Goal: Book appointment/travel/reservation

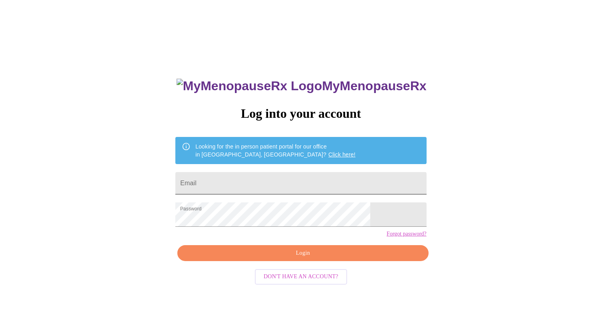
click at [290, 190] on input "Email" at bounding box center [300, 183] width 251 height 22
type input "[EMAIL_ADDRESS][DOMAIN_NAME]"
click at [316, 258] on span "Login" at bounding box center [302, 253] width 232 height 10
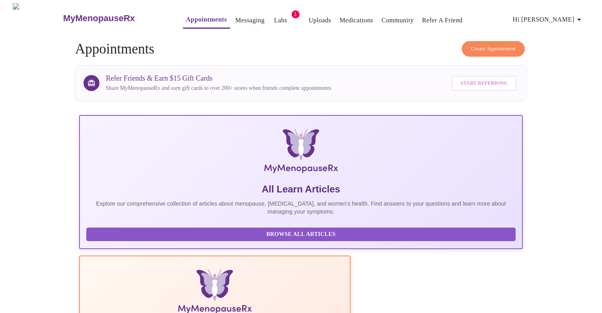
click at [274, 15] on link "Labs" at bounding box center [280, 20] width 13 height 11
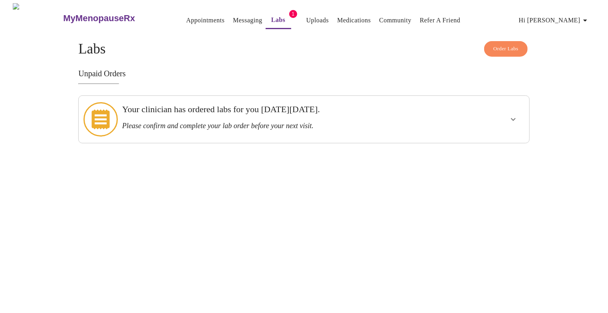
click at [386, 123] on h3 "Please confirm and complete your lab order before your next visit." at bounding box center [282, 126] width 320 height 8
click at [518, 121] on button "show more" at bounding box center [513, 119] width 19 height 19
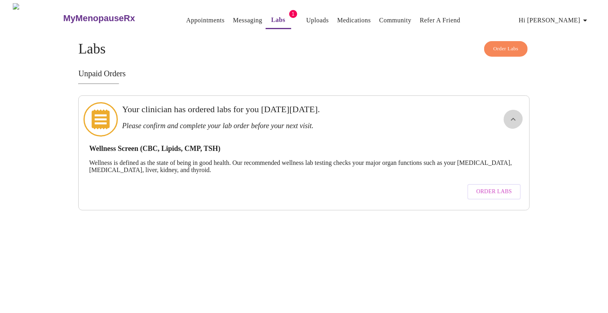
click at [493, 194] on span "Order Labs" at bounding box center [494, 192] width 36 height 10
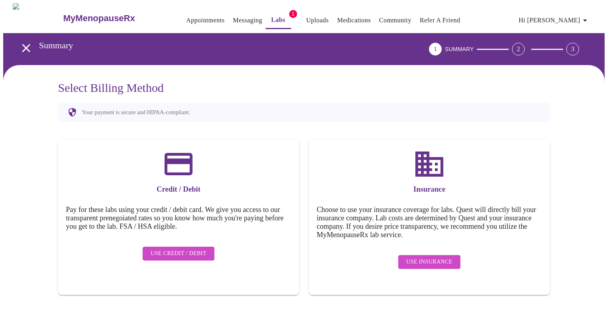
click at [202, 256] on span "Use Credit / Debit" at bounding box center [179, 254] width 56 height 10
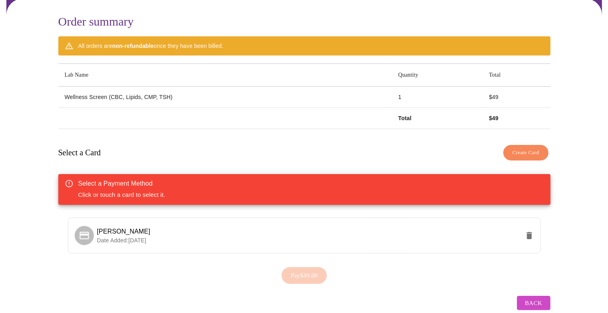
scroll to position [98, 0]
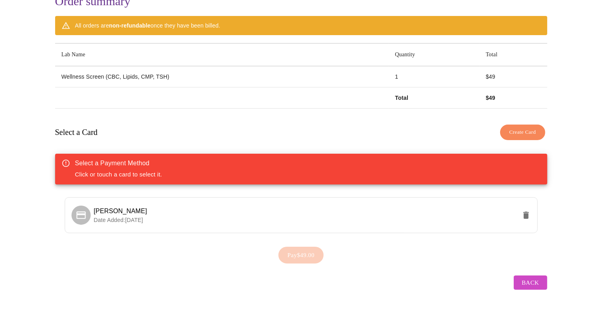
click at [519, 128] on span "Create Card" at bounding box center [522, 132] width 27 height 9
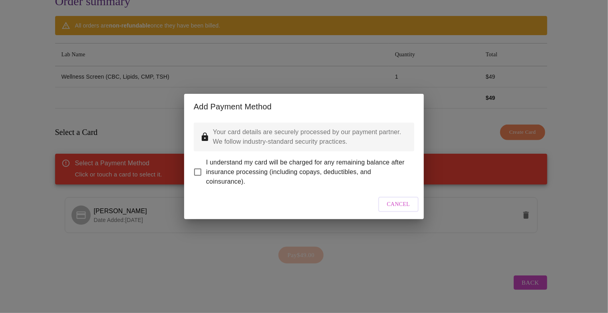
click at [197, 173] on input "I understand my card will be charged for any remaining balance after insurance …" at bounding box center [197, 172] width 17 height 17
checkbox input "true"
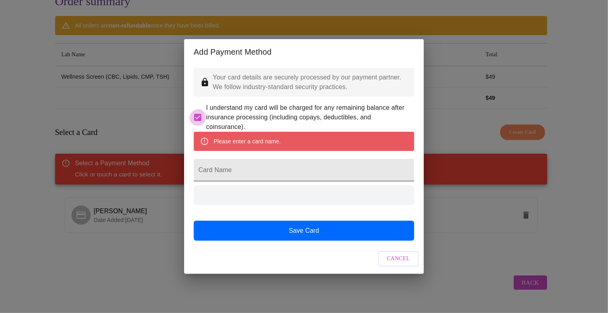
click at [308, 181] on input "Card Name" at bounding box center [304, 170] width 220 height 22
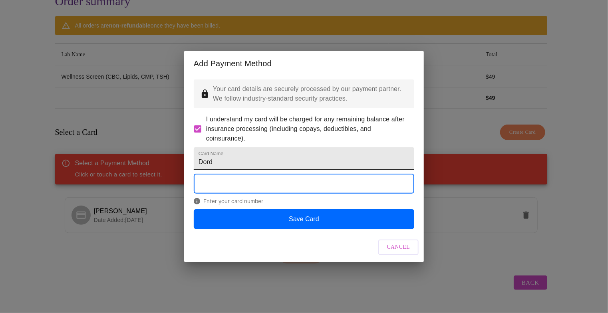
click at [231, 170] on input "Dord" at bounding box center [304, 158] width 220 height 22
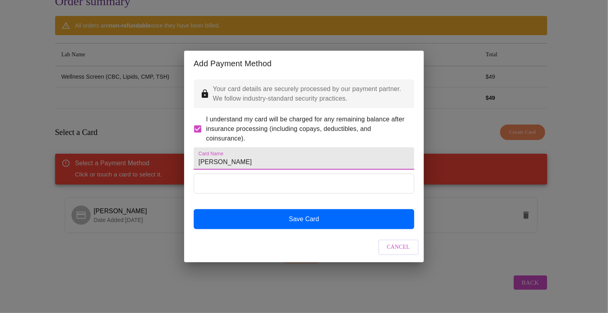
type input "[PERSON_NAME]"
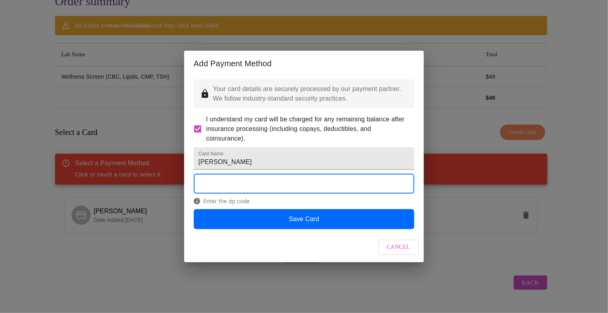
click at [272, 204] on span "Enter the zip code" at bounding box center [304, 201] width 220 height 6
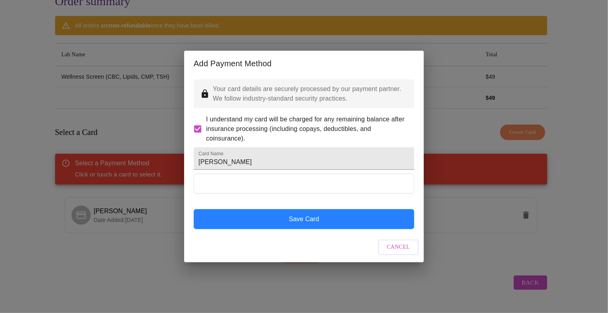
click at [316, 229] on button "Save Card" at bounding box center [304, 219] width 220 height 20
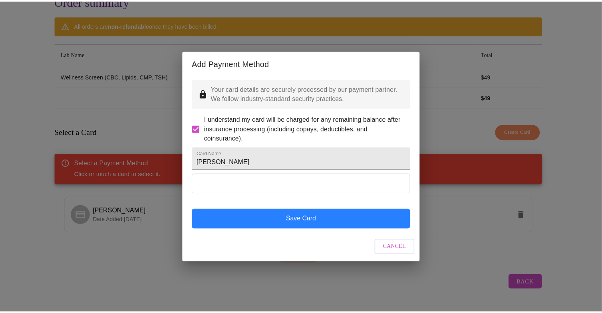
scroll to position [11, 0]
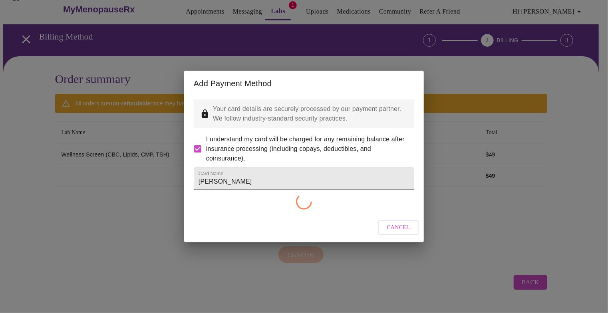
checkbox input "false"
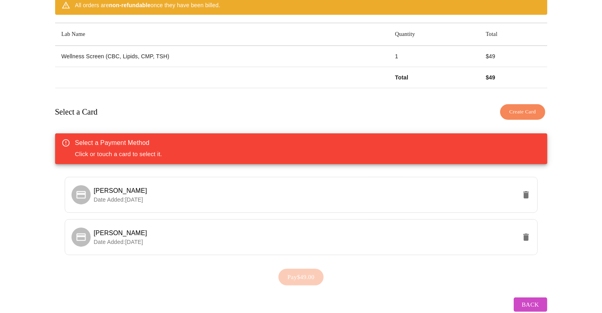
scroll to position [115, 0]
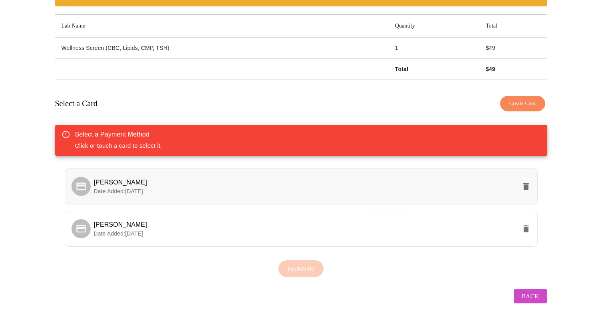
click at [369, 195] on p "Date Added: [DATE]" at bounding box center [305, 191] width 422 height 8
click at [360, 247] on li "[PERSON_NAME] Date Added: [DATE]" at bounding box center [301, 229] width 473 height 36
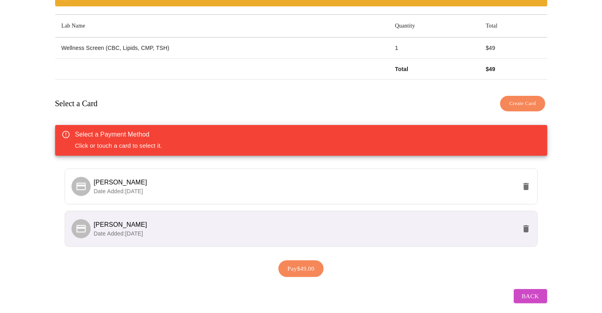
click at [311, 274] on span "Pay $49.00" at bounding box center [301, 269] width 27 height 10
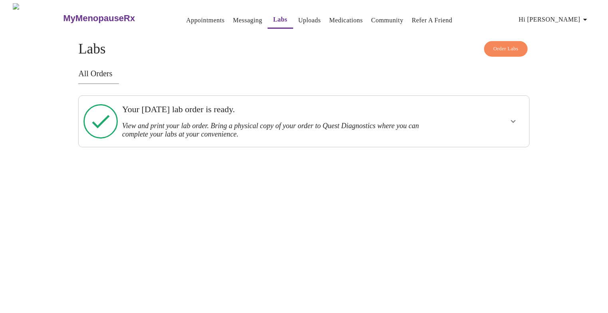
click at [503, 129] on div at bounding box center [489, 121] width 74 height 45
click at [510, 126] on icon "show more" at bounding box center [513, 122] width 10 height 10
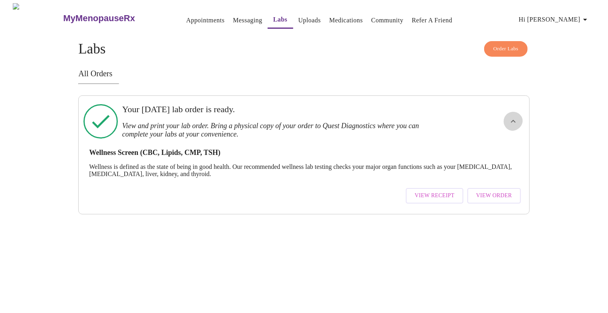
click at [489, 204] on button "View Order" at bounding box center [494, 196] width 54 height 16
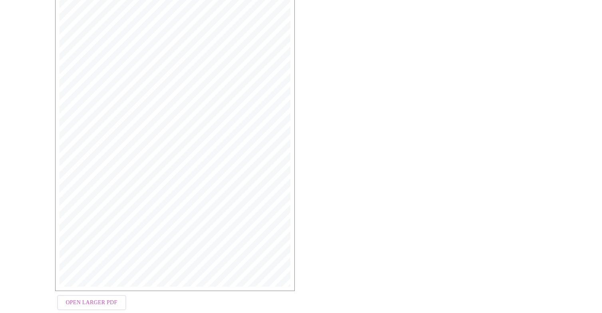
scroll to position [187, 0]
click at [115, 283] on span "Open Larger PDF" at bounding box center [92, 283] width 52 height 10
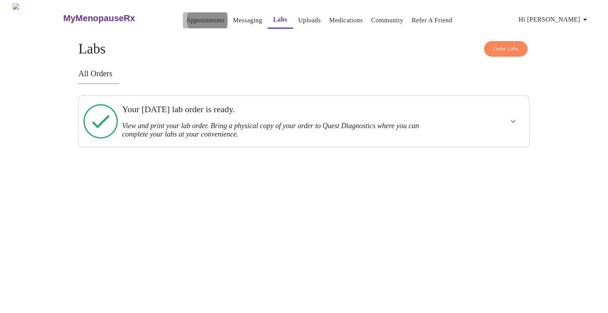
click at [192, 18] on link "Appointments" at bounding box center [205, 20] width 38 height 11
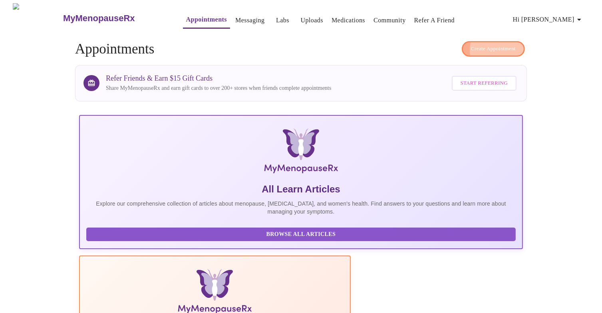
click at [491, 48] on span "Create Appointment" at bounding box center [493, 48] width 45 height 9
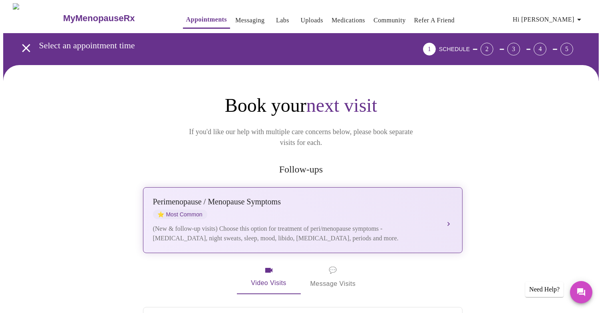
click at [414, 206] on div "[MEDICAL_DATA] / Menopause Symptoms ⭐ Most Common" at bounding box center [295, 208] width 284 height 22
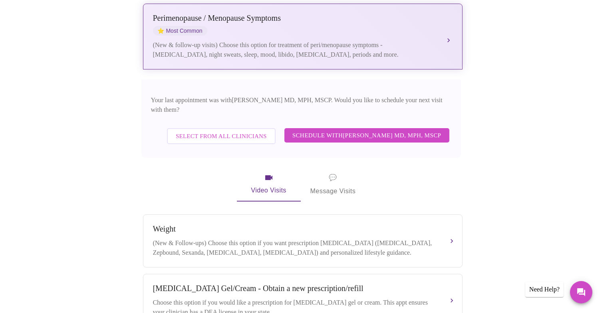
scroll to position [186, 0]
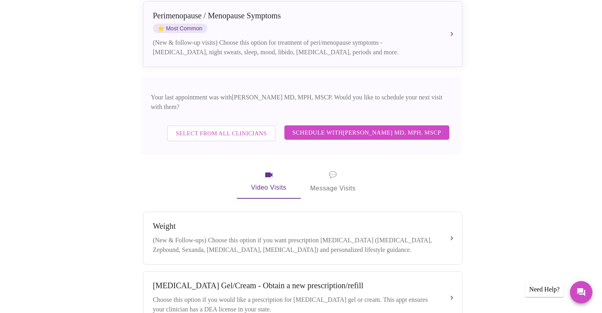
click at [226, 128] on span "Select from All Clinicians" at bounding box center [221, 133] width 91 height 10
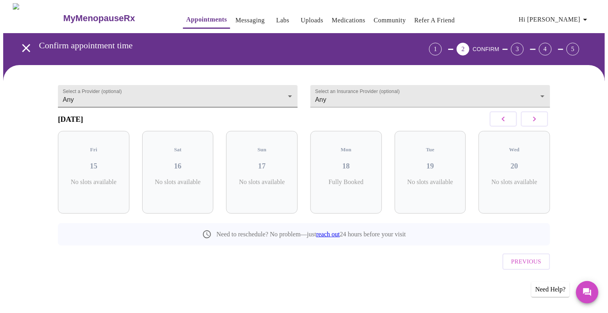
click at [282, 96] on body "MyMenopauseRx Appointments Messaging Labs Uploads Medications Community Refer a…" at bounding box center [303, 156] width 601 height 307
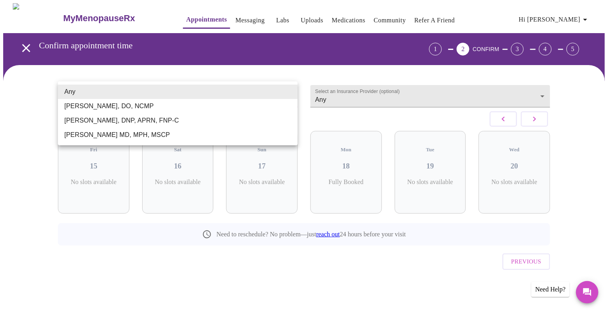
click at [190, 124] on li "[PERSON_NAME], DNP, APRN, FNP-C" at bounding box center [178, 120] width 240 height 14
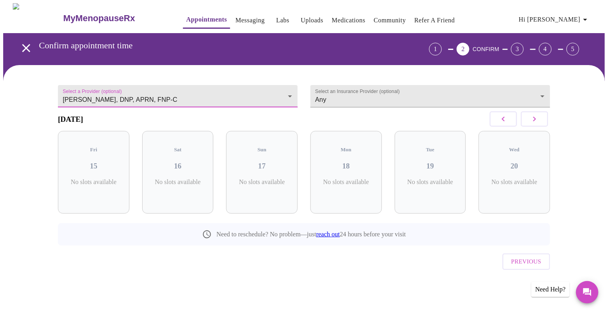
click at [245, 101] on body "MyMenopauseRx Appointments Messaging Labs Uploads Medications Community Refer a…" at bounding box center [303, 156] width 601 height 307
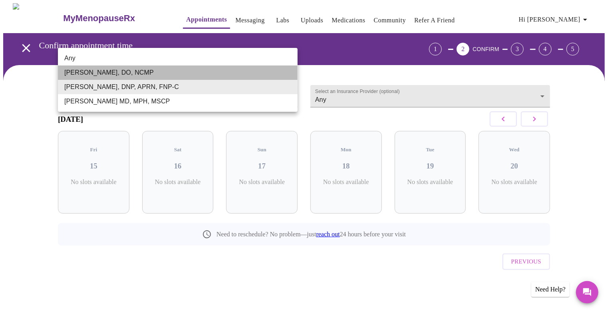
click at [161, 78] on li "[PERSON_NAME], DO, NCMP" at bounding box center [178, 72] width 240 height 14
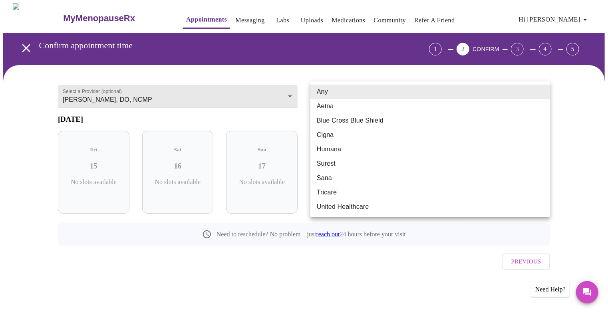
click at [388, 97] on body "MyMenopauseRx Appointments Messaging Labs Uploads Medications Community Refer a…" at bounding box center [303, 156] width 601 height 307
click at [341, 289] on div at bounding box center [304, 156] width 608 height 313
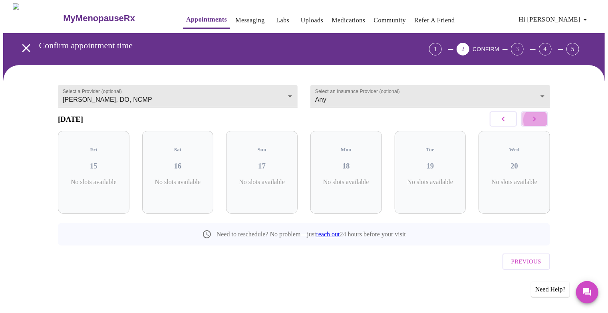
click at [531, 124] on icon "button" at bounding box center [534, 119] width 10 height 10
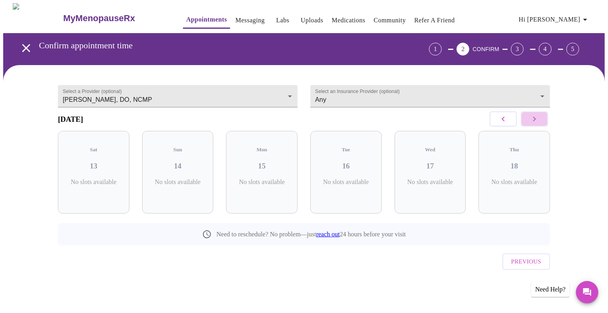
click at [531, 124] on icon "button" at bounding box center [534, 119] width 10 height 10
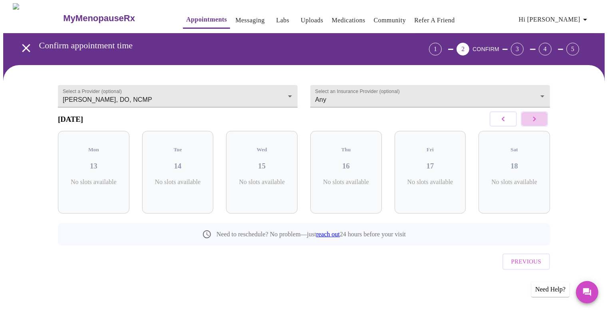
click at [531, 124] on icon "button" at bounding box center [534, 119] width 10 height 10
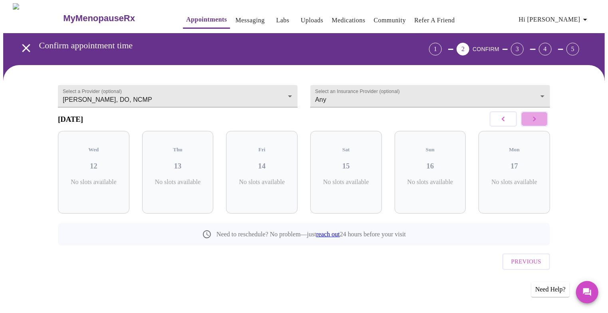
click at [531, 124] on icon "button" at bounding box center [534, 119] width 10 height 10
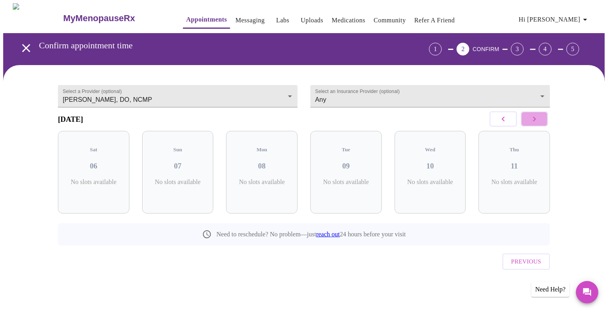
click at [531, 124] on icon "button" at bounding box center [534, 119] width 10 height 10
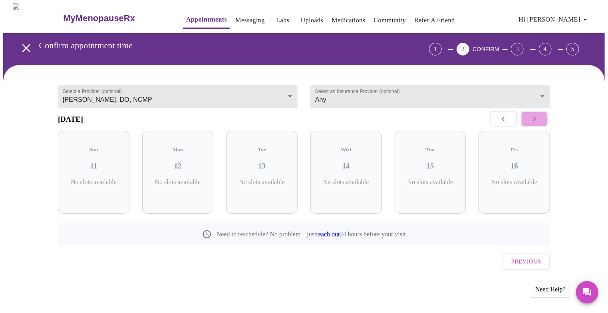
click at [531, 124] on icon "button" at bounding box center [534, 119] width 10 height 10
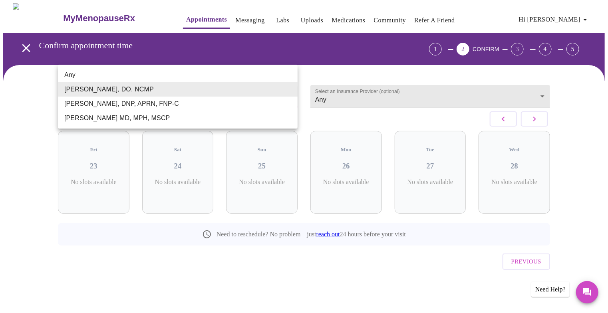
click at [292, 98] on body "MyMenopauseRx Appointments Messaging Labs Uploads Medications Community Refer a…" at bounding box center [303, 156] width 601 height 307
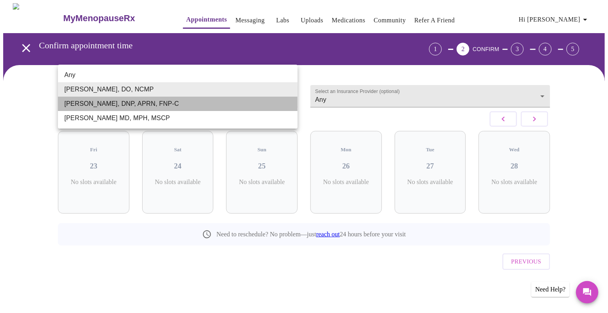
click at [248, 111] on li "[PERSON_NAME], DNP, APRN, FNP-C" at bounding box center [178, 104] width 240 height 14
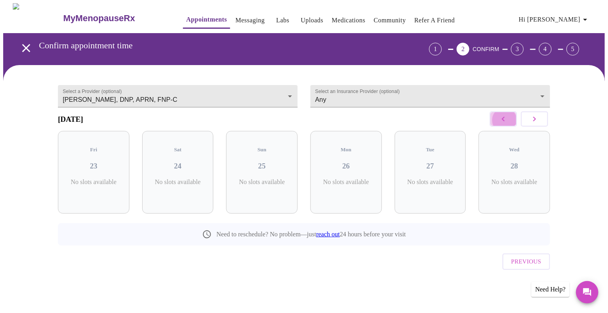
click at [506, 124] on icon "button" at bounding box center [503, 119] width 10 height 10
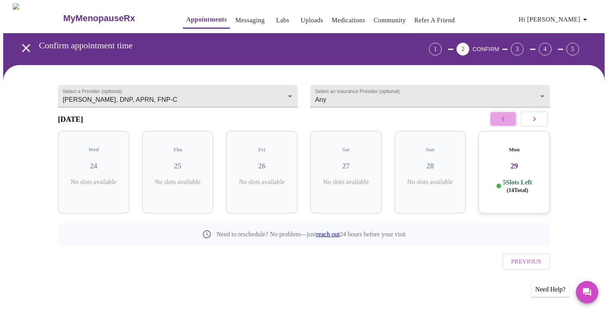
click at [506, 124] on icon "button" at bounding box center [503, 119] width 10 height 10
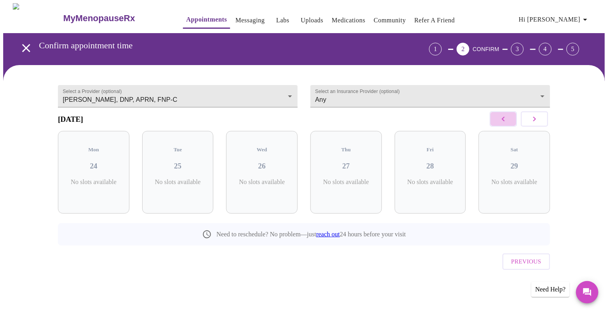
click at [506, 124] on icon "button" at bounding box center [503, 119] width 10 height 10
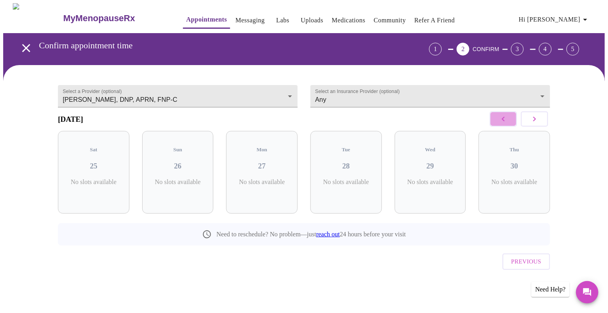
click at [506, 124] on icon "button" at bounding box center [503, 119] width 10 height 10
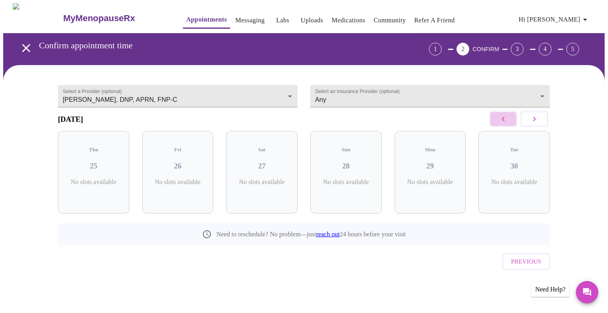
click at [506, 124] on icon "button" at bounding box center [503, 119] width 10 height 10
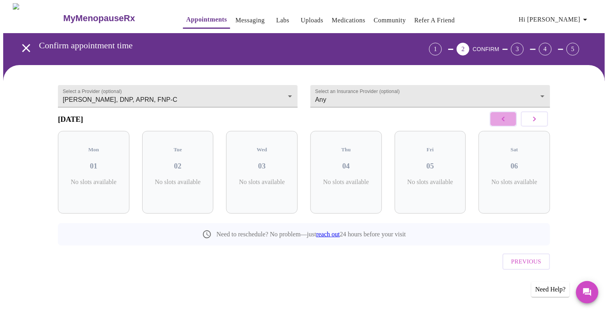
click at [506, 124] on icon "button" at bounding box center [503, 119] width 10 height 10
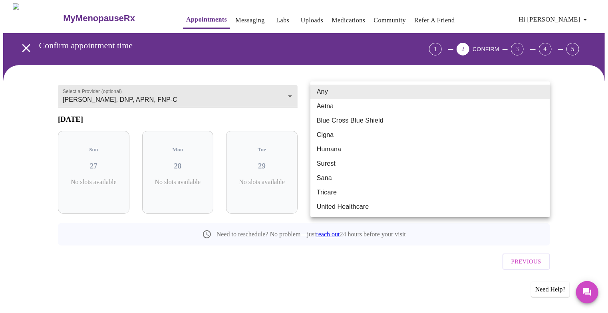
click at [488, 103] on body "MyMenopauseRx Appointments Messaging Labs Uploads Medications Community Refer a…" at bounding box center [303, 156] width 601 height 307
click at [334, 273] on div at bounding box center [304, 156] width 608 height 313
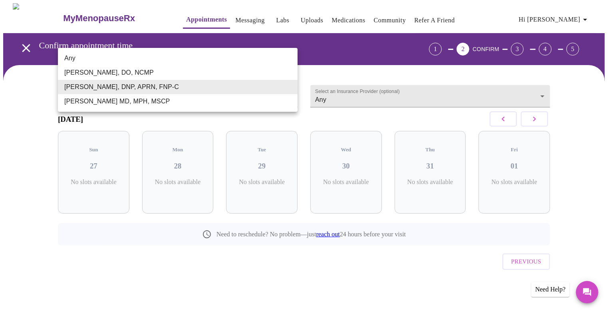
click at [289, 101] on body "MyMenopauseRx Appointments Messaging Labs Uploads Medications Community Refer a…" at bounding box center [303, 156] width 601 height 307
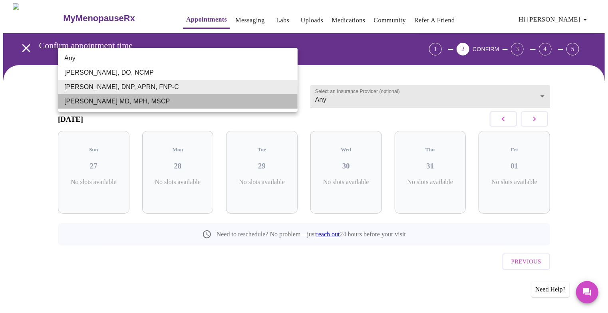
click at [255, 109] on li "[PERSON_NAME] MD, MPH, MSCP" at bounding box center [178, 101] width 240 height 14
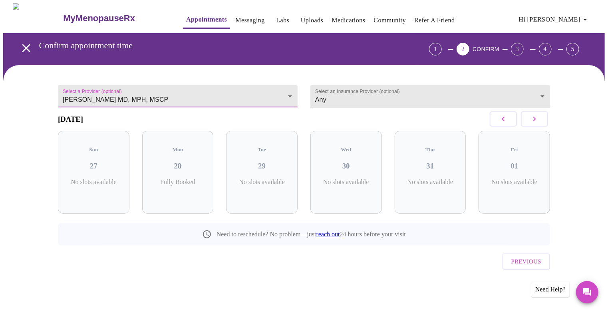
click at [534, 124] on icon "button" at bounding box center [534, 119] width 10 height 10
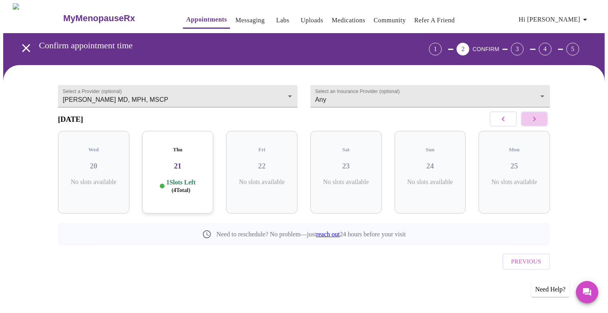
click at [534, 124] on icon "button" at bounding box center [534, 119] width 10 height 10
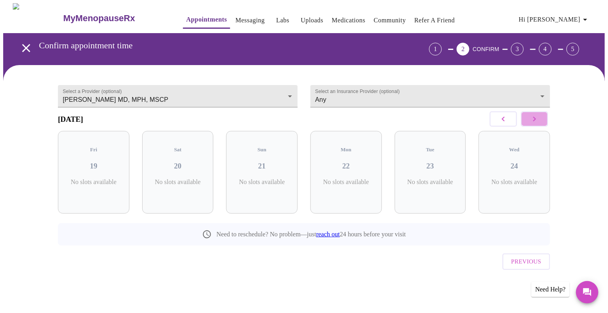
click at [534, 124] on icon "button" at bounding box center [534, 119] width 10 height 10
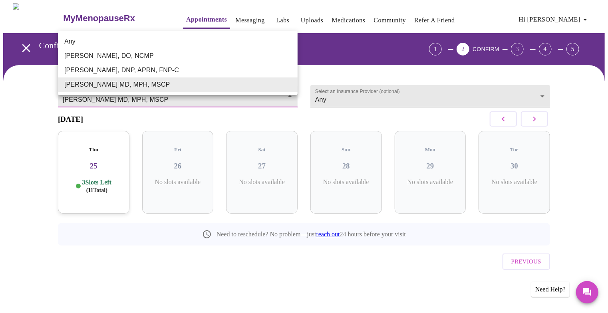
click at [288, 99] on body "MyMenopauseRx Appointments Messaging Labs Uploads Medications Community Refer a…" at bounding box center [303, 156] width 601 height 307
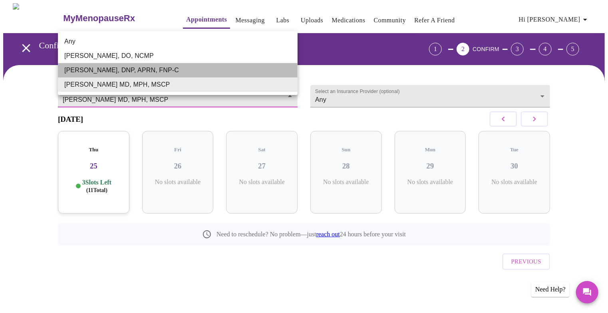
click at [223, 77] on li "[PERSON_NAME], DNP, APRN, FNP-C" at bounding box center [178, 70] width 240 height 14
type input "[PERSON_NAME], DNP, APRN, FNP-C"
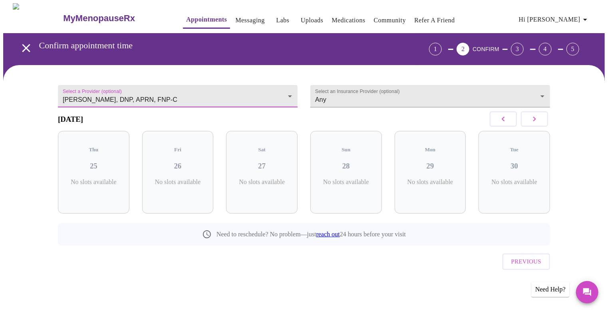
click at [532, 123] on icon "button" at bounding box center [534, 119] width 10 height 10
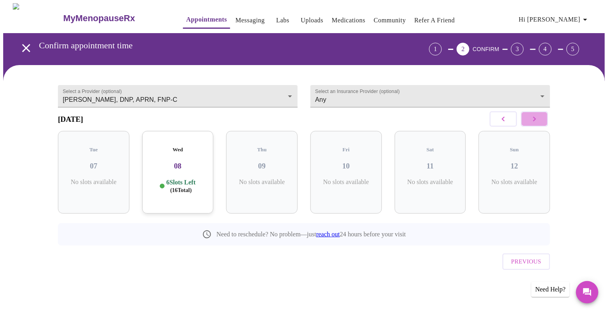
click at [532, 123] on icon "button" at bounding box center [534, 119] width 10 height 10
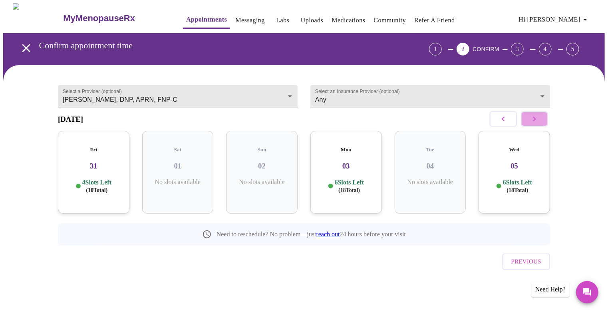
click at [532, 123] on icon "button" at bounding box center [534, 119] width 10 height 10
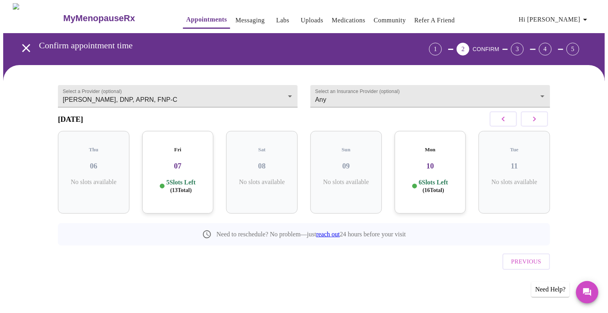
click at [498, 124] on icon "button" at bounding box center [503, 119] width 10 height 10
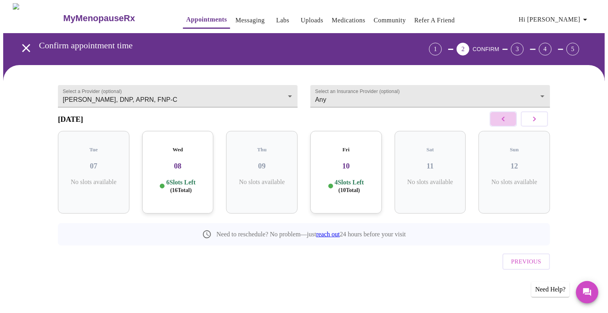
click at [498, 124] on icon "button" at bounding box center [503, 119] width 10 height 10
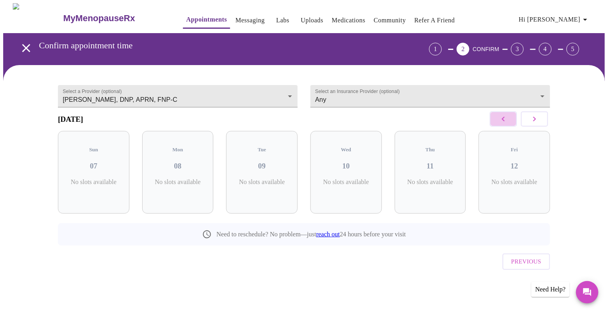
click at [498, 124] on icon "button" at bounding box center [503, 119] width 10 height 10
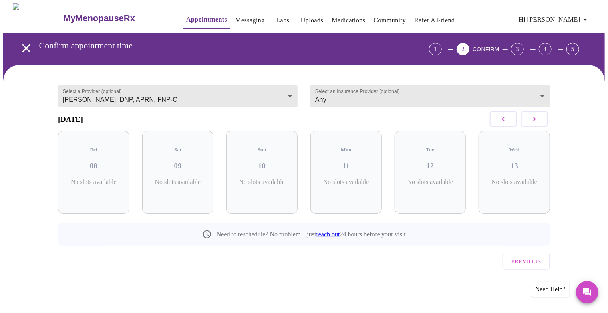
click at [498, 124] on icon "button" at bounding box center [503, 119] width 10 height 10
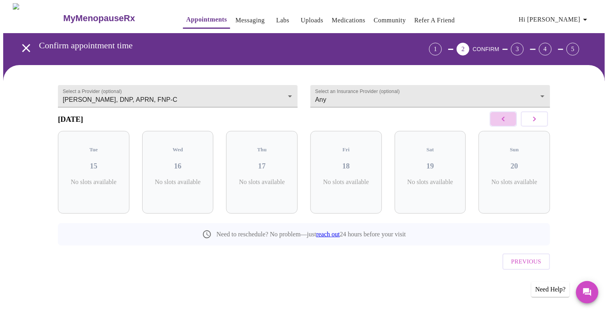
click at [498, 124] on icon "button" at bounding box center [503, 119] width 10 height 10
click at [525, 127] on button "button" at bounding box center [534, 118] width 27 height 15
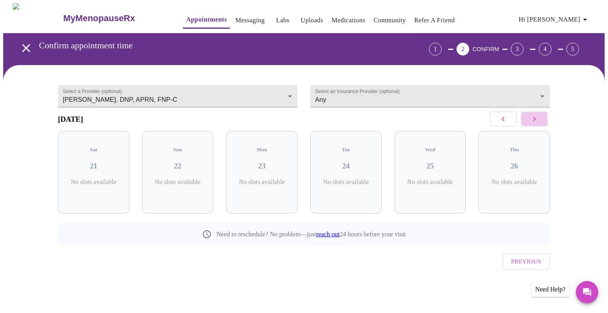
click at [525, 127] on button "button" at bounding box center [534, 118] width 27 height 15
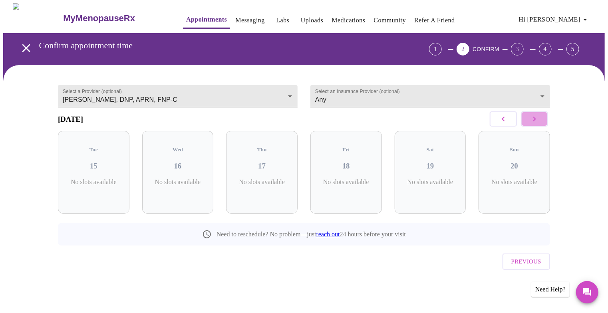
click at [525, 127] on button "button" at bounding box center [534, 118] width 27 height 15
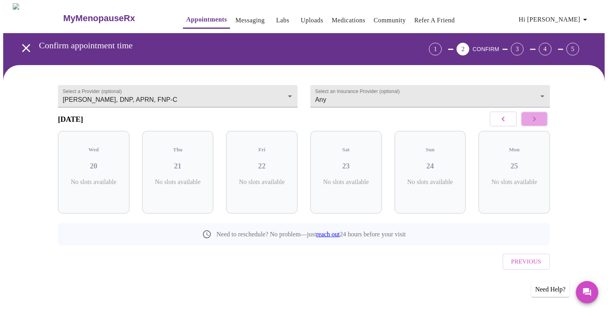
click at [525, 127] on button "button" at bounding box center [534, 118] width 27 height 15
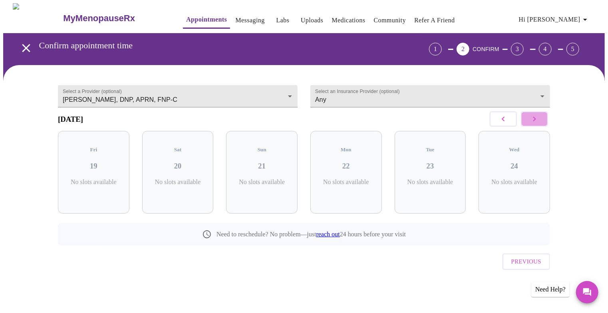
click at [525, 127] on button "button" at bounding box center [534, 118] width 27 height 15
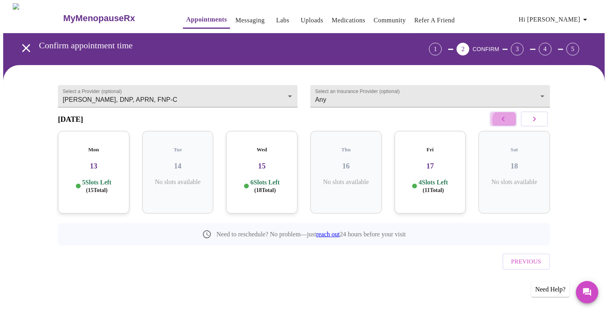
click at [506, 124] on icon "button" at bounding box center [503, 119] width 10 height 10
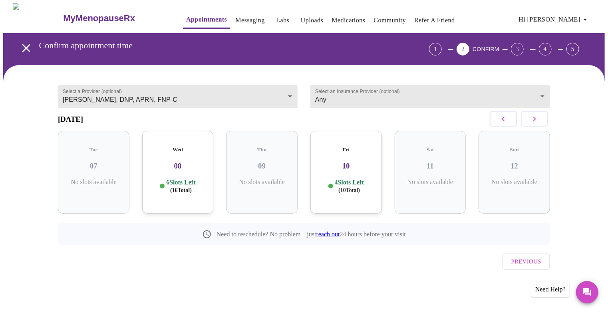
click at [194, 169] on h3 "08" at bounding box center [178, 166] width 59 height 9
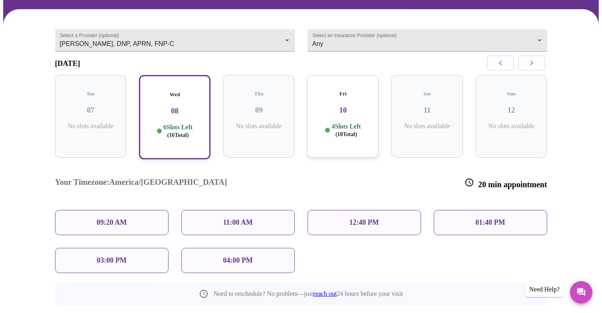
scroll to position [56, 0]
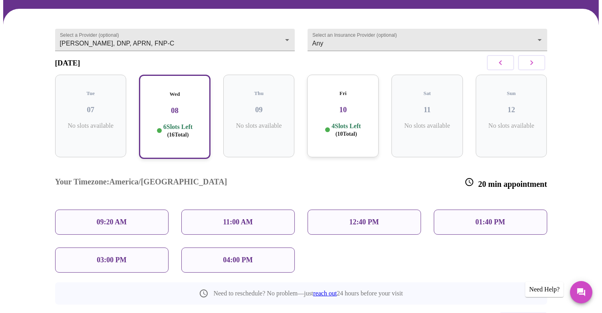
click at [355, 218] on p "12:40 PM" at bounding box center [364, 222] width 30 height 8
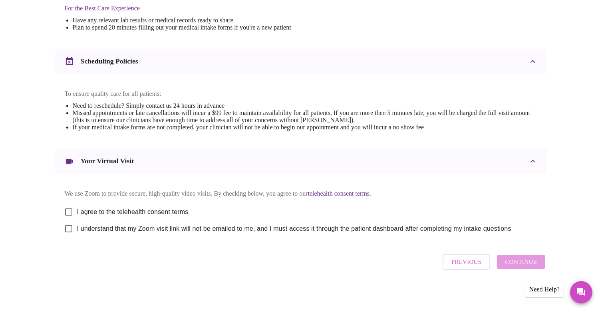
scroll to position [349, 0]
click at [69, 204] on input "I agree to the telehealth consent terms" at bounding box center [68, 212] width 17 height 17
checkbox input "true"
click at [71, 226] on input "I understand that my Zoom visit link will not be emailed to me, and I must acce…" at bounding box center [68, 228] width 17 height 17
checkbox input "true"
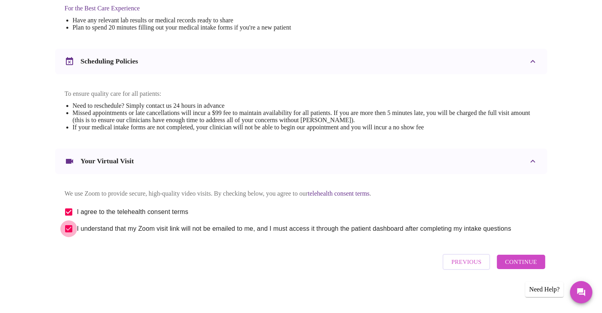
click at [518, 267] on span "Continue" at bounding box center [521, 262] width 32 height 10
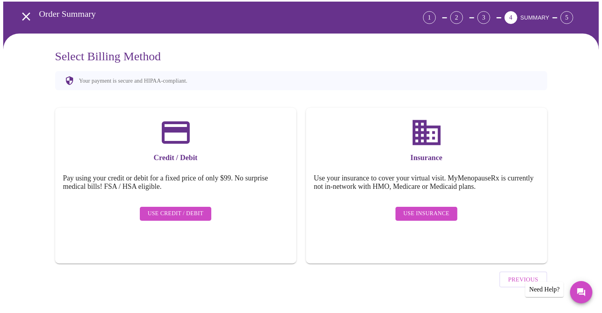
click at [26, 14] on icon "open drawer" at bounding box center [26, 16] width 8 height 8
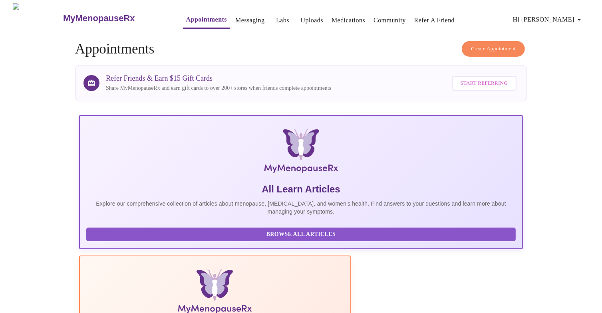
click at [486, 48] on span "Create Appointment" at bounding box center [493, 48] width 45 height 9
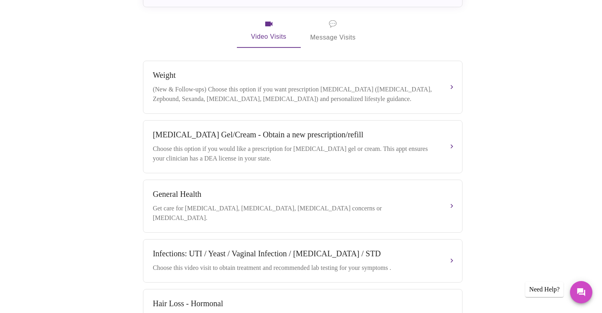
scroll to position [235, 0]
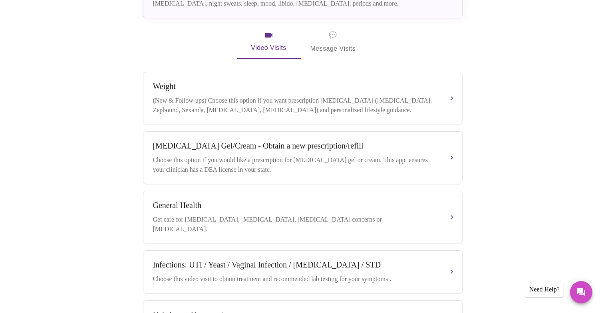
click at [326, 31] on span "💬 Message Visits" at bounding box center [333, 42] width 46 height 25
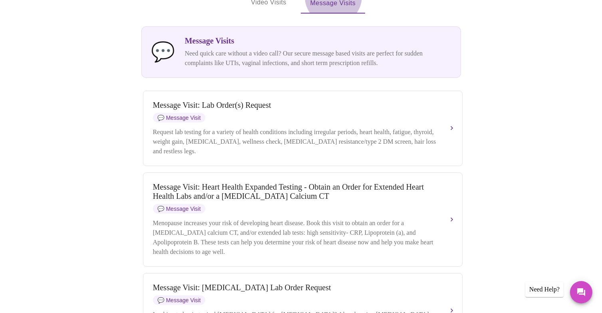
scroll to position [284, 0]
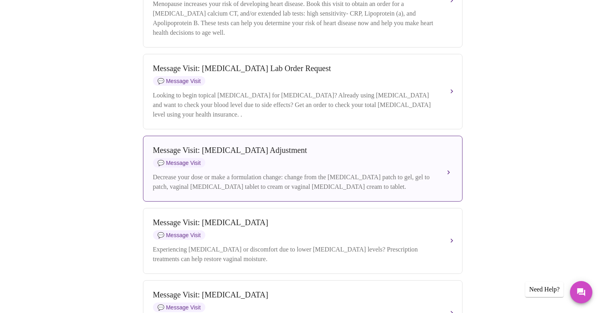
click at [387, 188] on div "Decrease your dose or make a formulation change: change from the [MEDICAL_DATA]…" at bounding box center [295, 182] width 284 height 19
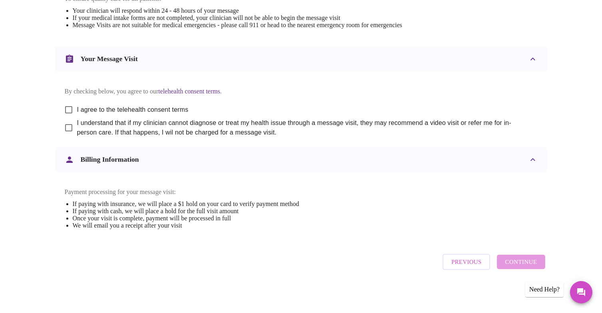
scroll to position [459, 0]
click at [64, 101] on input "I agree to the telehealth consent terms" at bounding box center [68, 109] width 17 height 17
checkbox input "true"
click at [69, 119] on input "I understand that if my clinician cannot diagnose or treat my health issue thro…" at bounding box center [68, 127] width 17 height 17
checkbox input "true"
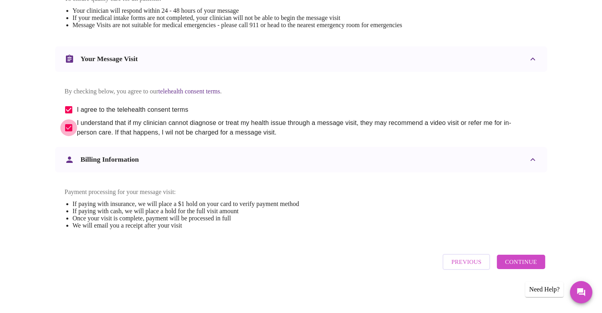
click at [521, 261] on span "Continue" at bounding box center [521, 262] width 32 height 10
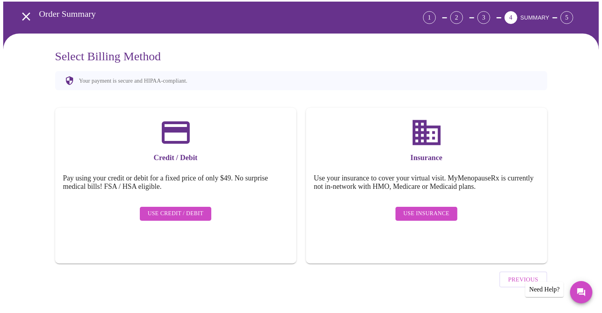
click at [188, 209] on span "Use Credit / Debit" at bounding box center [176, 214] width 56 height 10
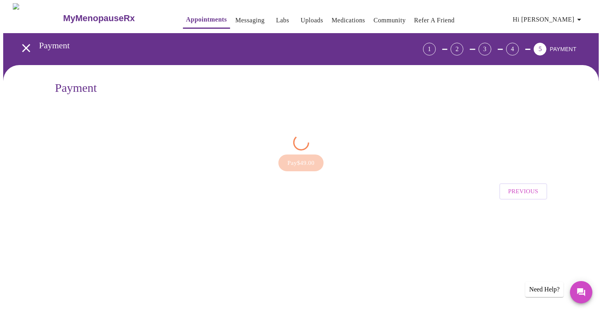
scroll to position [0, 0]
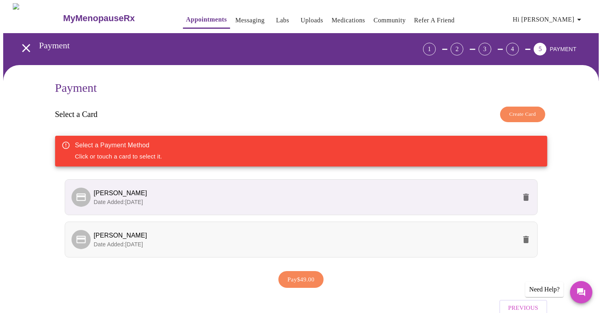
click at [379, 248] on p "Date Added: [DATE]" at bounding box center [305, 244] width 422 height 8
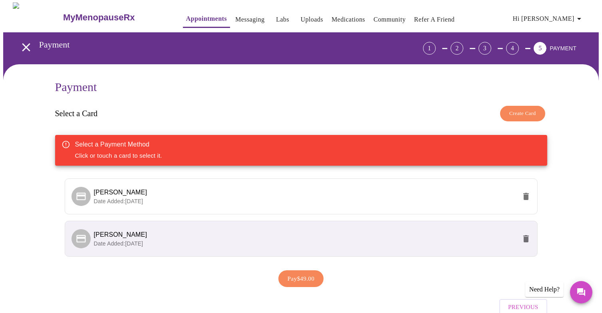
click at [305, 284] on span "Pay $49.00" at bounding box center [301, 279] width 27 height 10
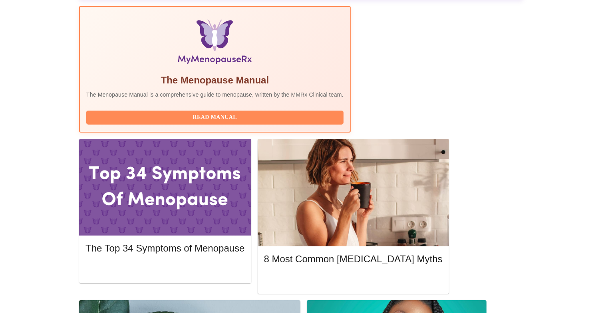
scroll to position [248, 0]
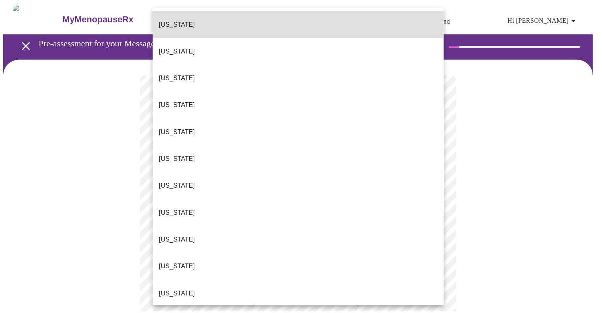
scroll to position [1, 0]
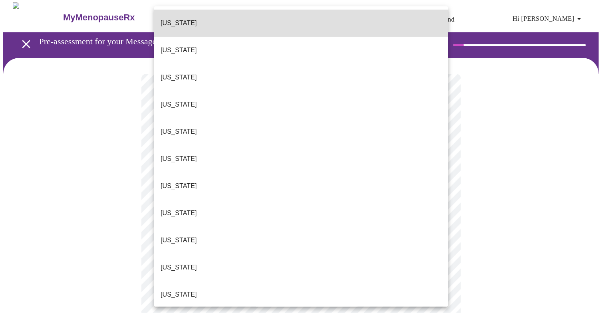
click at [243, 20] on li "[US_STATE]" at bounding box center [301, 23] width 294 height 27
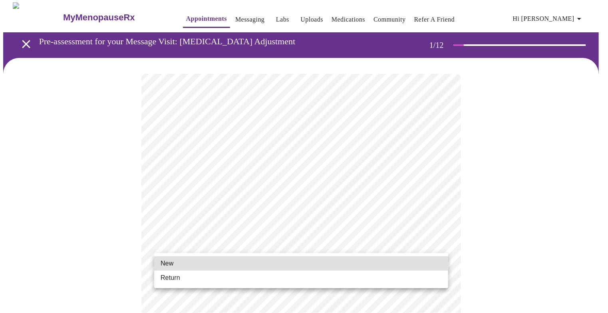
click at [327, 282] on li "Return" at bounding box center [301, 278] width 294 height 14
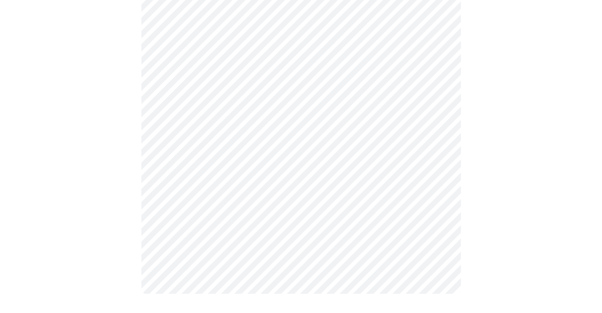
scroll to position [0, 0]
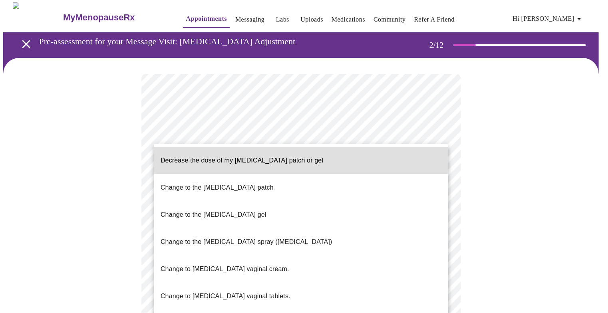
click at [477, 220] on div at bounding box center [304, 156] width 608 height 313
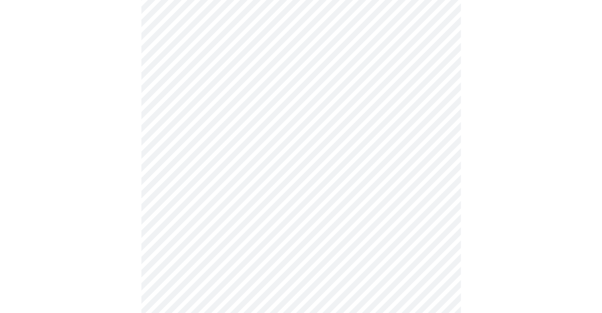
scroll to position [274, 0]
click at [429, 228] on body "MyMenopauseRx Appointments Messaging Labs Uploads Medications Community Refer a…" at bounding box center [300, 40] width 595 height 623
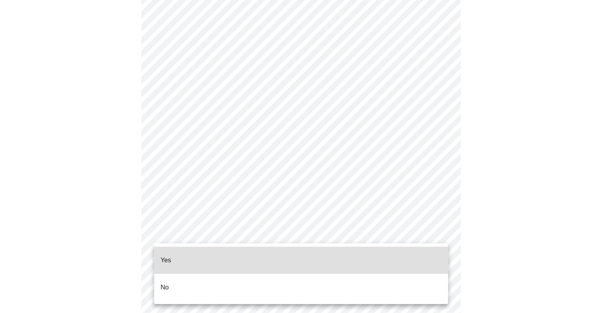
click at [401, 260] on li "Yes" at bounding box center [301, 260] width 294 height 27
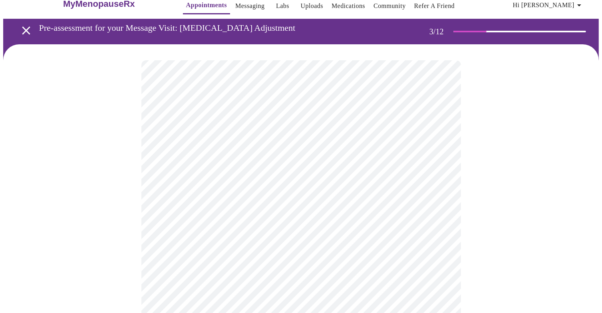
scroll to position [17, 0]
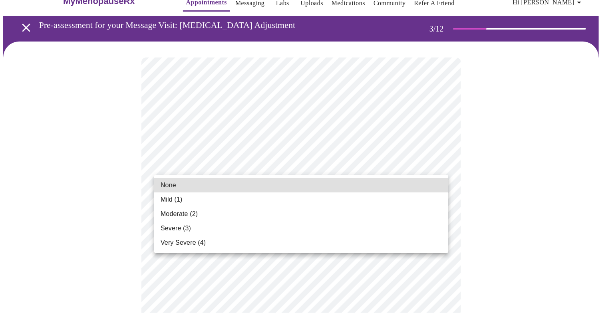
click at [383, 200] on li "Mild (1)" at bounding box center [301, 199] width 294 height 14
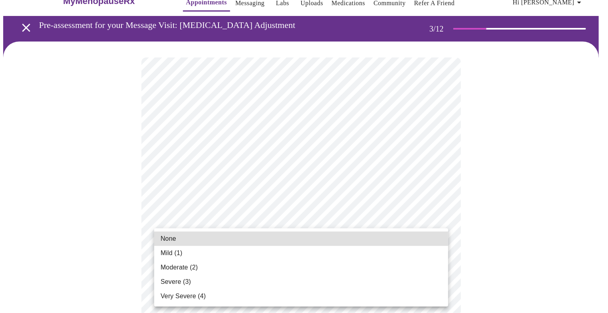
click at [340, 253] on li "Mild (1)" at bounding box center [301, 253] width 294 height 14
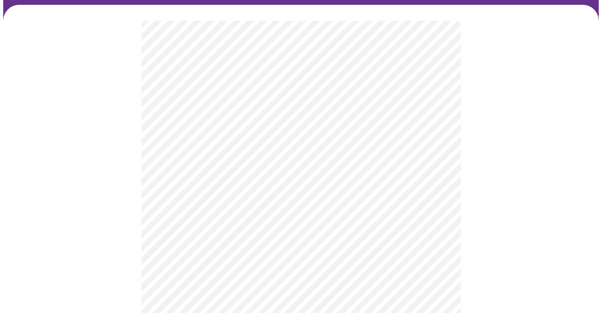
scroll to position [60, 0]
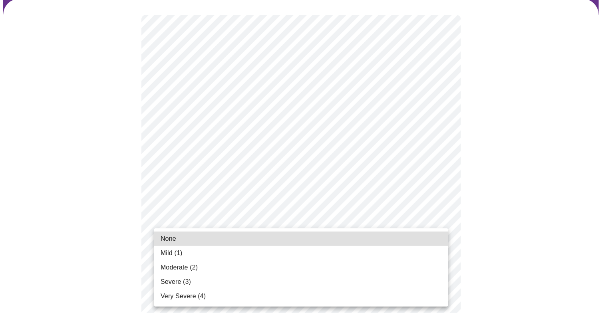
click at [335, 273] on li "Moderate (2)" at bounding box center [301, 267] width 294 height 14
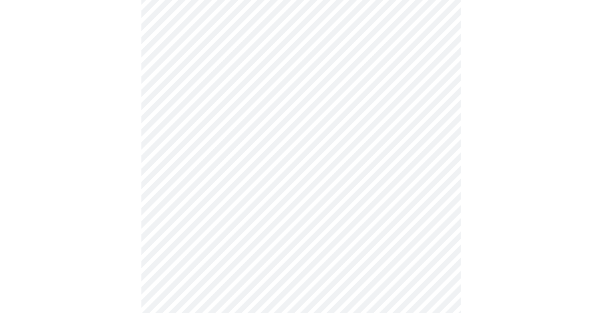
scroll to position [120, 0]
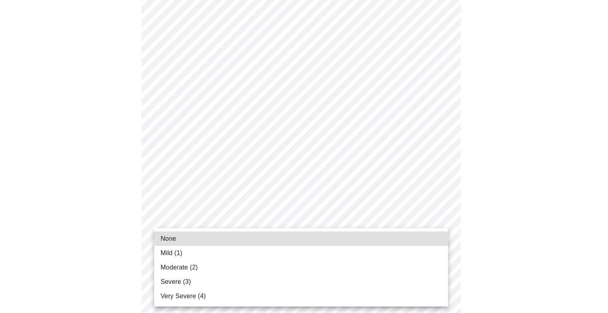
click at [356, 295] on li "Very Severe (4)" at bounding box center [301, 296] width 294 height 14
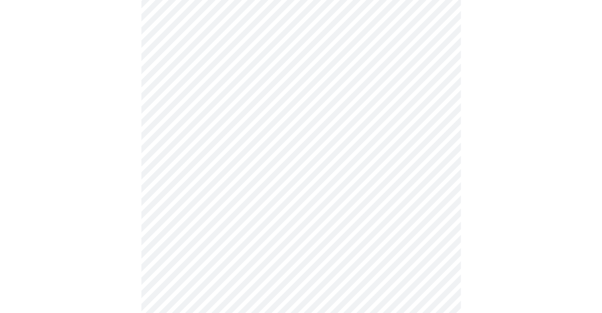
scroll to position [195, 0]
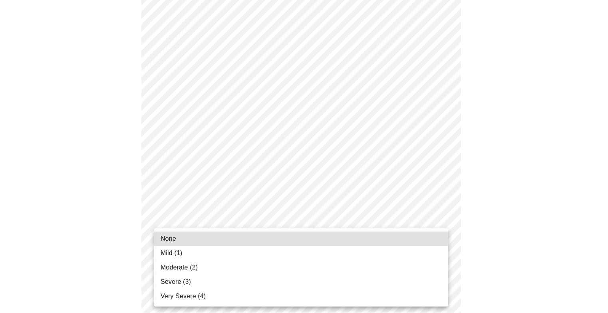
click at [339, 288] on li "Severe (3)" at bounding box center [301, 282] width 294 height 14
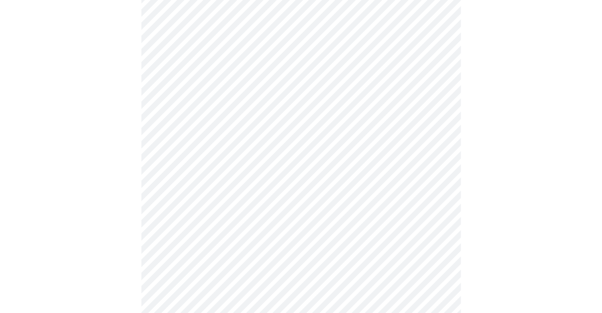
scroll to position [305, 0]
click at [396, 183] on body "MyMenopauseRx Appointments Messaging Labs Uploads Medications Community Refer a…" at bounding box center [300, 225] width 595 height 1055
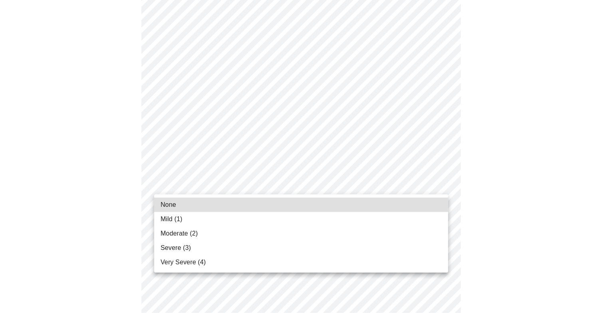
click at [341, 245] on li "Severe (3)" at bounding box center [301, 248] width 294 height 14
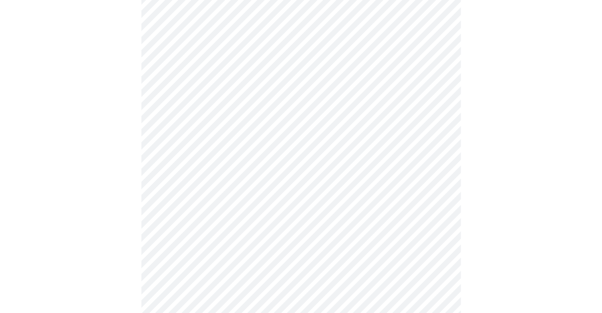
scroll to position [368, 0]
click at [397, 186] on body "MyMenopauseRx Appointments Messaging Labs Uploads Medications Community Refer a…" at bounding box center [300, 156] width 595 height 1043
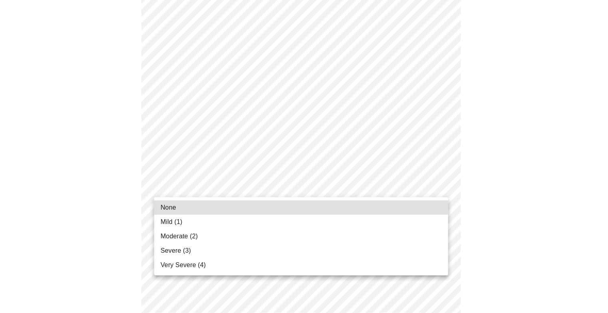
click at [346, 244] on li "Severe (3)" at bounding box center [301, 251] width 294 height 14
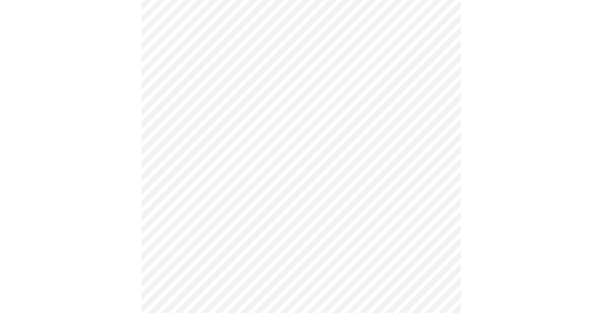
scroll to position [393, 0]
click at [371, 237] on body "MyMenopauseRx Appointments Messaging Labs Uploads Medications Community Refer a…" at bounding box center [300, 125] width 595 height 1030
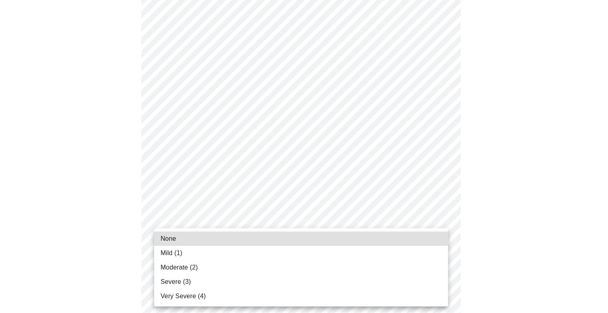
click at [334, 242] on li "None" at bounding box center [301, 239] width 294 height 14
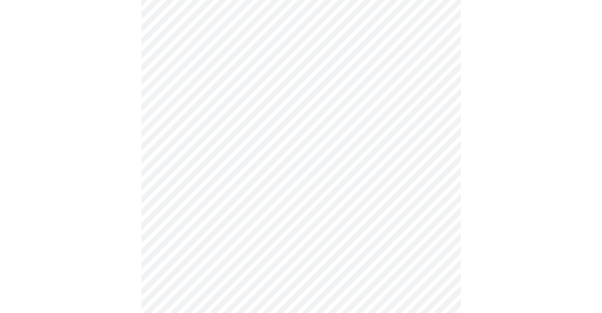
scroll to position [418, 0]
click at [367, 270] on body "MyMenopauseRx Appointments Messaging Labs Uploads Medications Community Refer a…" at bounding box center [300, 94] width 595 height 1018
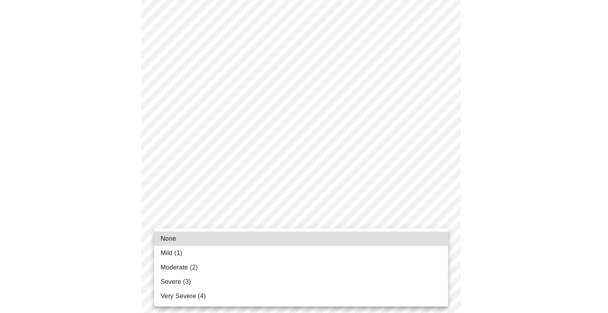
click at [349, 249] on li "Mild (1)" at bounding box center [301, 253] width 294 height 14
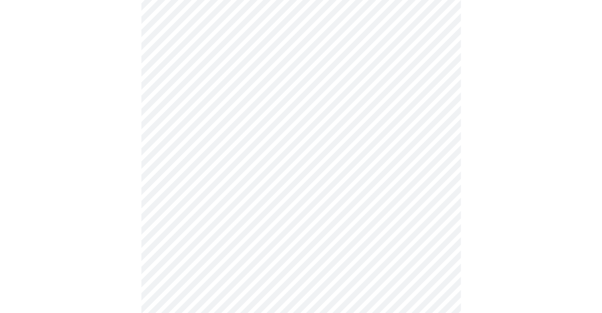
scroll to position [457, 0]
click at [364, 228] on body "MyMenopauseRx Appointments Messaging Labs Uploads Medications Community Refer a…" at bounding box center [300, 48] width 595 height 1005
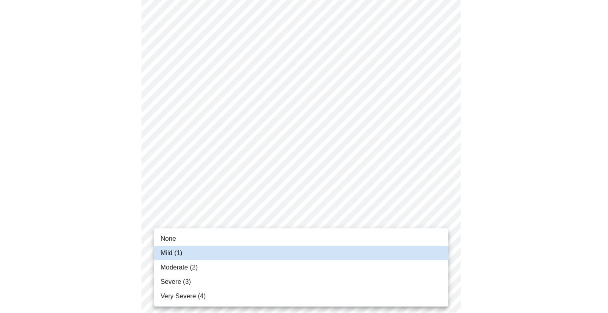
click at [350, 239] on li "None" at bounding box center [301, 239] width 294 height 14
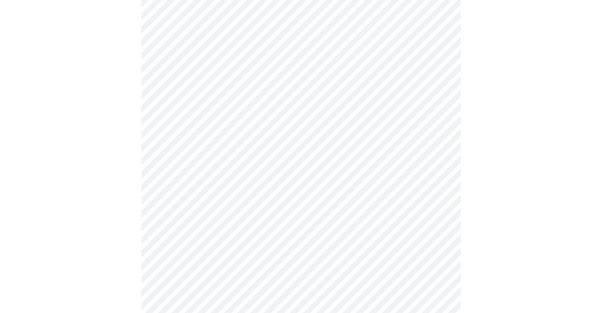
scroll to position [500, 0]
click at [367, 258] on body "MyMenopauseRx Appointments Messaging Labs Uploads Medications Community Refer a…" at bounding box center [300, 5] width 595 height 1005
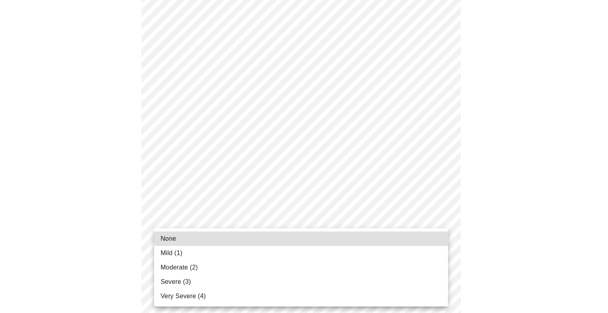
click at [333, 242] on li "None" at bounding box center [301, 239] width 294 height 14
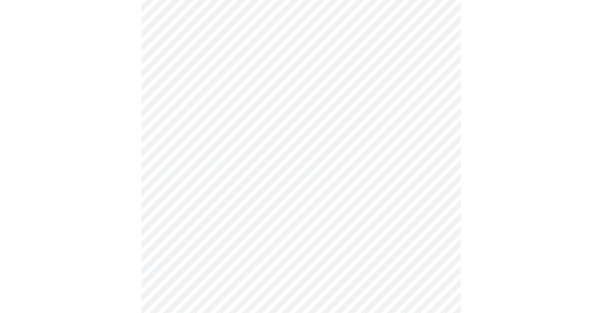
scroll to position [597, 0]
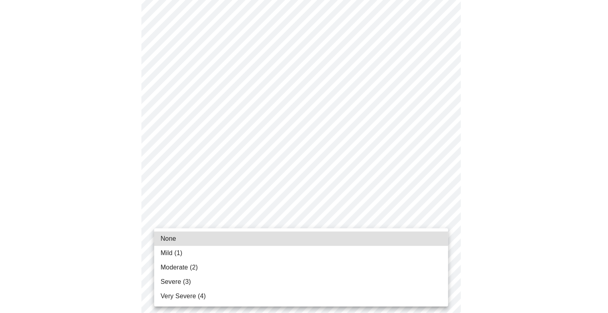
click at [341, 258] on li "Mild (1)" at bounding box center [301, 253] width 294 height 14
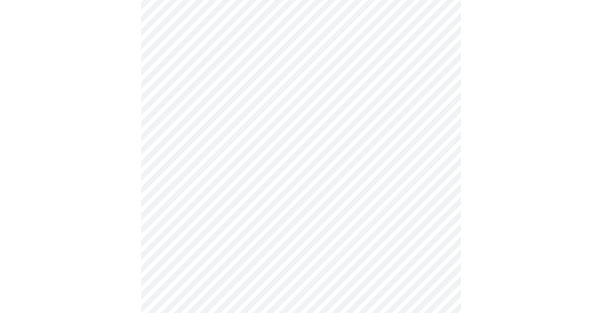
scroll to position [246, 0]
click at [375, 236] on body "MyMenopauseRx Appointments Messaging Labs Uploads Medications Community Refer a…" at bounding box center [300, 158] width 595 height 803
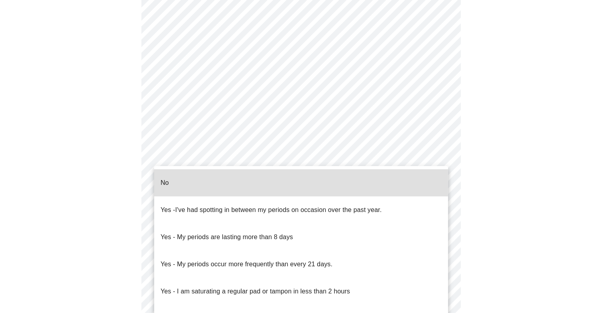
click at [335, 251] on li "Yes - My periods occur more frequently than every 21 days." at bounding box center [301, 264] width 294 height 27
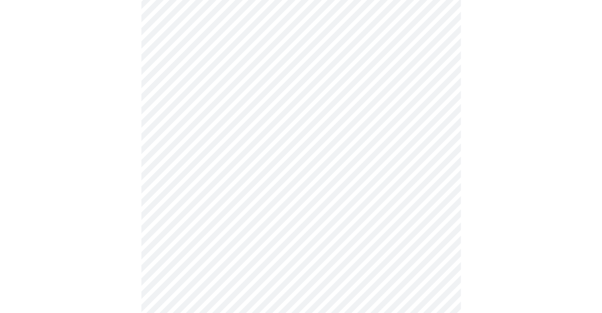
scroll to position [298, 0]
click at [351, 251] on body "MyMenopauseRx Appointments Messaging Labs Uploads Medications Community Refer a…" at bounding box center [300, 104] width 595 height 798
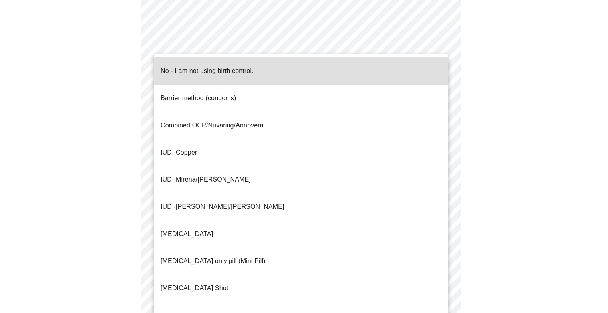
click at [288, 65] on li "No - I am not using birth control." at bounding box center [301, 71] width 294 height 27
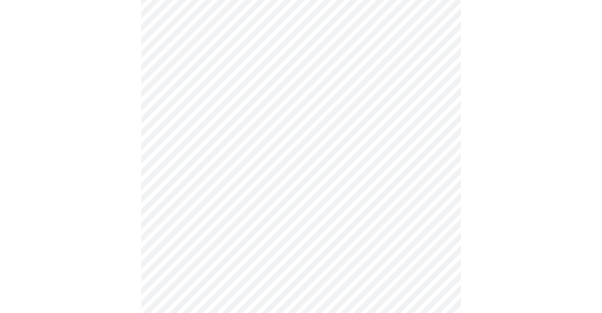
scroll to position [383, 0]
click at [361, 227] on body "MyMenopauseRx Appointments Messaging Labs Uploads Medications Community Refer a…" at bounding box center [300, 16] width 595 height 793
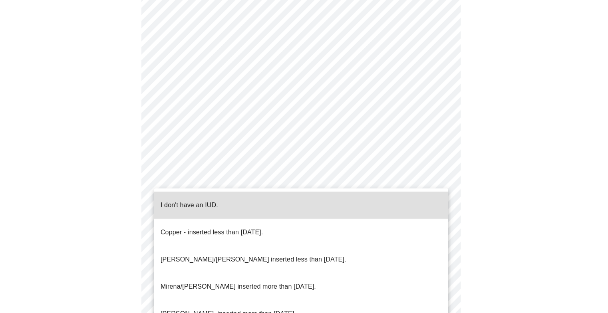
click at [331, 198] on li "I don't have an IUD." at bounding box center [301, 205] width 294 height 27
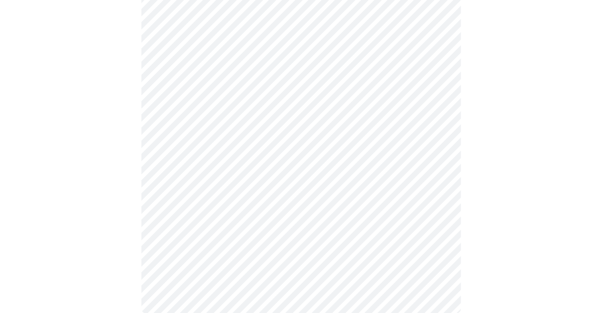
scroll to position [466, 0]
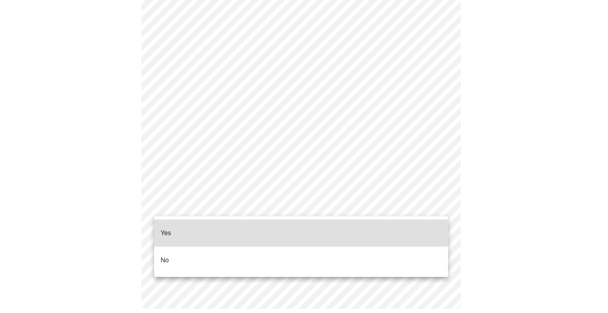
click at [268, 231] on li "Yes" at bounding box center [301, 233] width 294 height 27
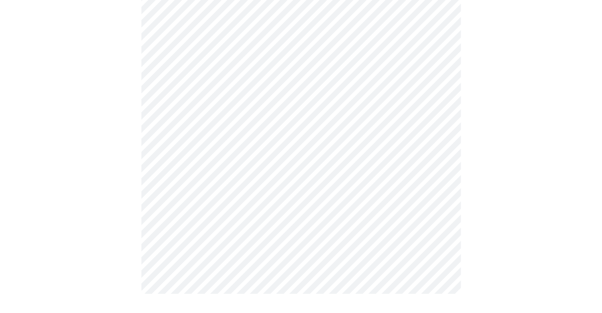
scroll to position [0, 0]
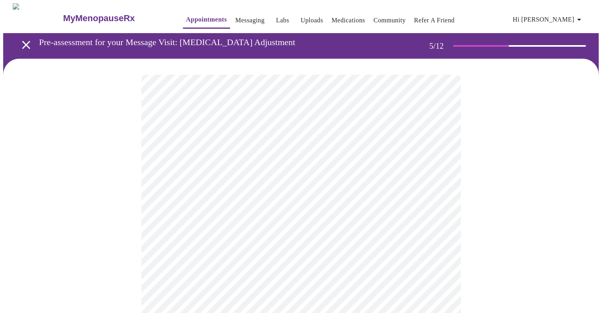
click at [420, 222] on body "MyMenopauseRx Appointments Messaging Labs Uploads Medications Community Refer a…" at bounding box center [300, 269] width 595 height 533
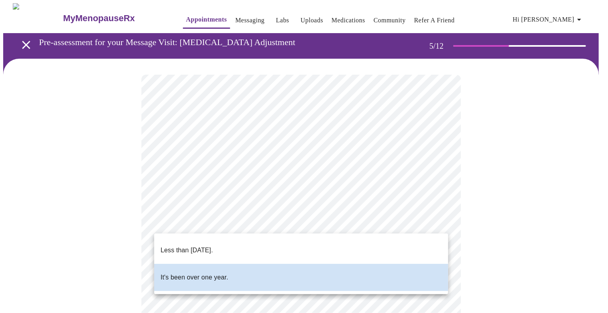
click at [503, 204] on div at bounding box center [304, 156] width 608 height 313
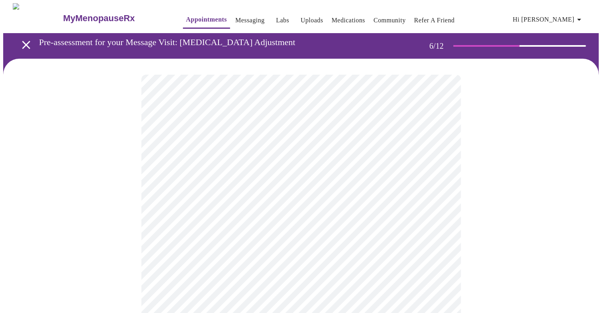
click at [292, 256] on body "MyMenopauseRx Appointments Messaging Labs Uploads Medications Community Refer a…" at bounding box center [300, 227] width 595 height 448
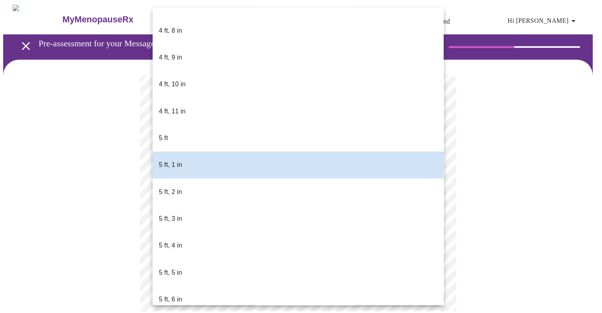
scroll to position [543, 0]
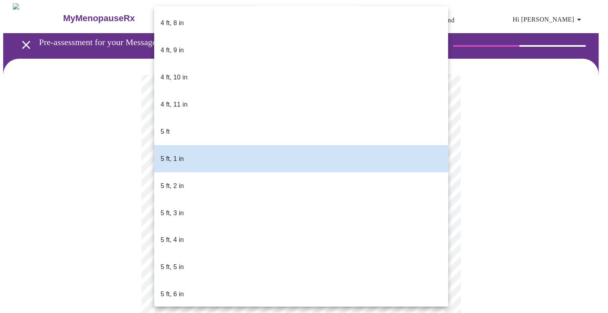
click at [506, 256] on div at bounding box center [304, 156] width 608 height 313
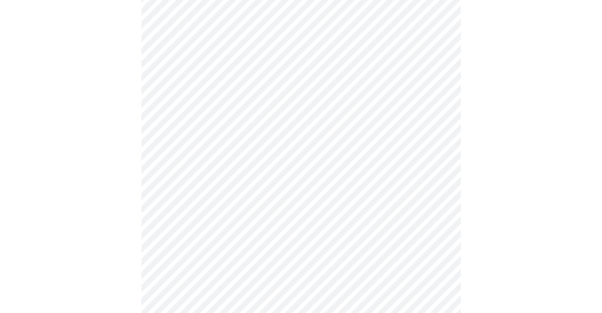
scroll to position [2306, 0]
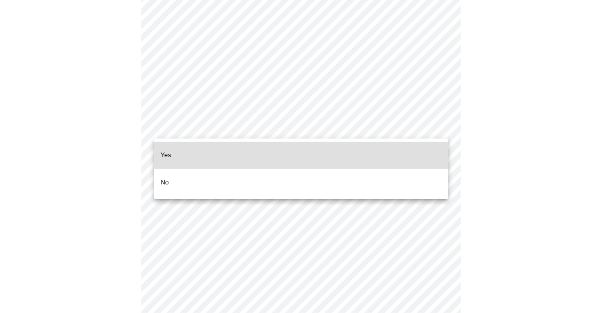
click at [391, 151] on li "Yes" at bounding box center [301, 155] width 294 height 27
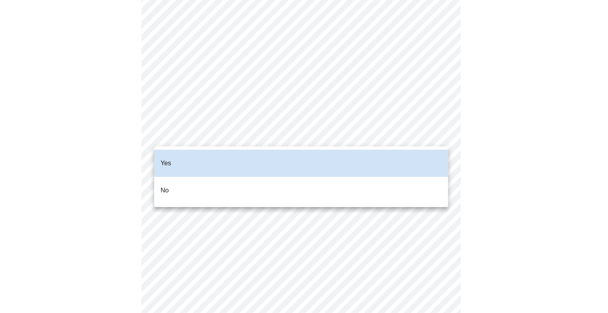
click at [335, 183] on li "No" at bounding box center [301, 190] width 294 height 27
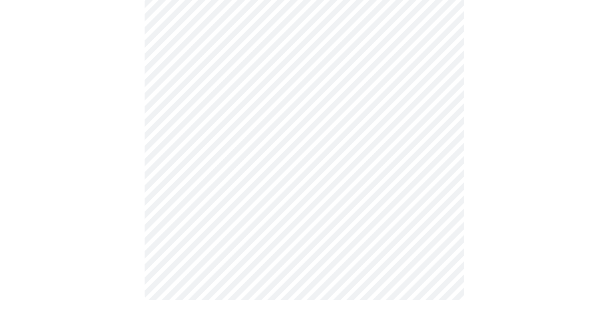
scroll to position [0, 0]
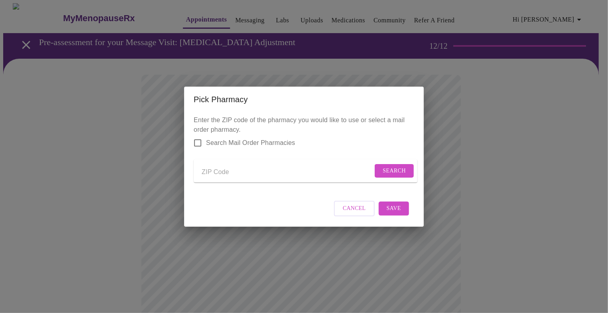
click at [204, 141] on input "Search Mail Order Pharmacies" at bounding box center [197, 143] width 17 height 17
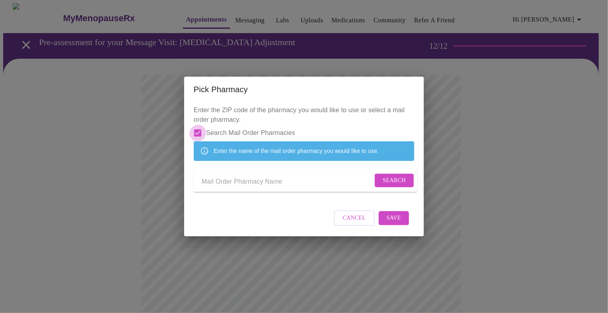
click at [255, 188] on input "Send a message to your care team" at bounding box center [287, 182] width 171 height 13
click at [206, 125] on input "Search Mail Order Pharmacies" at bounding box center [197, 133] width 17 height 17
checkbox input "false"
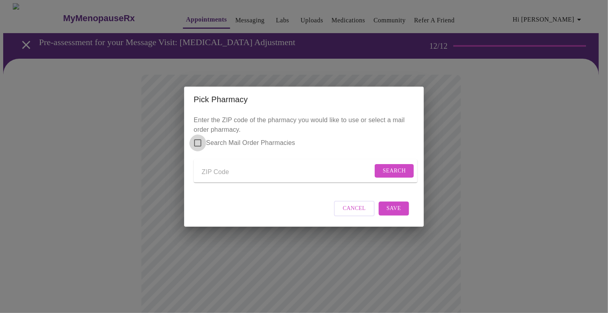
click at [272, 173] on input "Send a message to your care team" at bounding box center [287, 172] width 171 height 13
type input "36330"
click at [389, 172] on span "Search" at bounding box center [394, 171] width 23 height 10
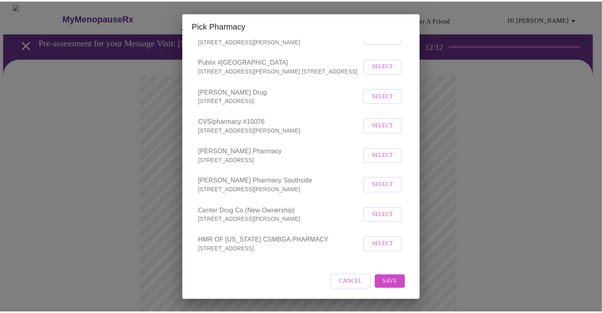
scroll to position [209, 0]
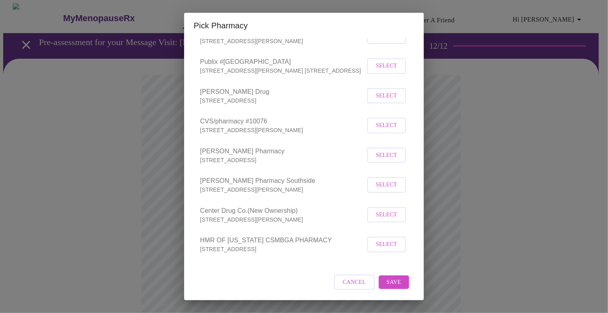
click at [382, 220] on span "Select" at bounding box center [386, 215] width 21 height 10
click at [497, 209] on div "Pick Pharmacy Enter the ZIP code of the pharmacy you would like to use or selec…" at bounding box center [304, 156] width 608 height 313
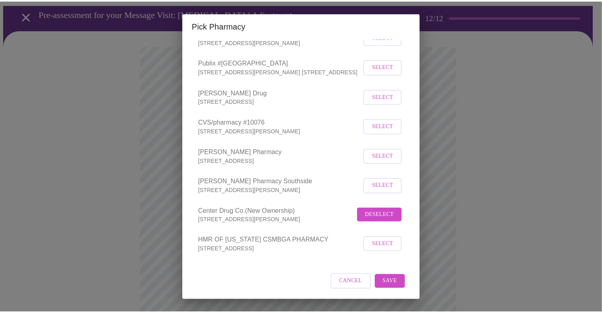
scroll to position [230, 0]
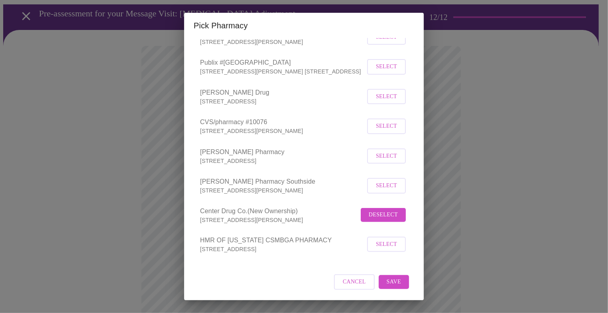
click at [273, 216] on p "[STREET_ADDRESS][PERSON_NAME]" at bounding box center [279, 220] width 159 height 8
click at [387, 287] on span "Save" at bounding box center [394, 282] width 14 height 10
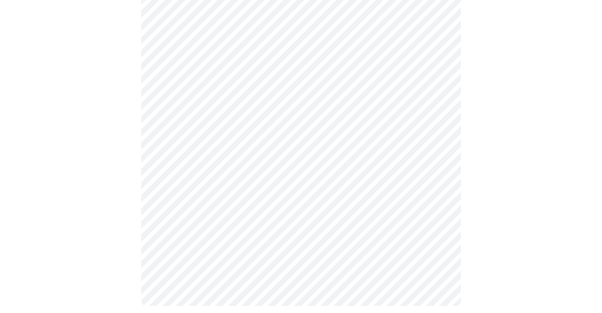
scroll to position [359, 0]
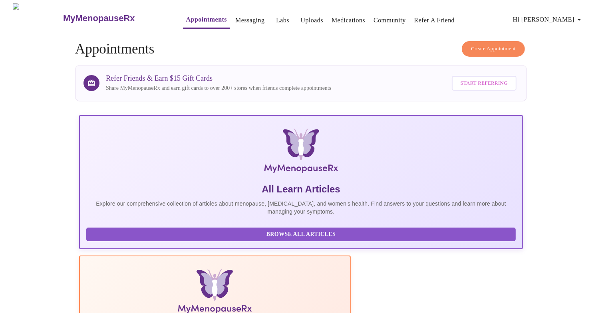
click at [571, 18] on span "Hi [PERSON_NAME]" at bounding box center [548, 19] width 71 height 11
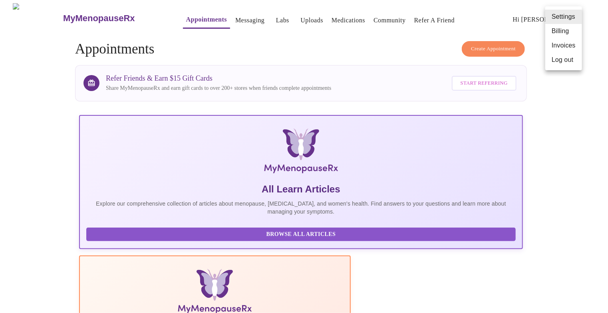
click at [567, 38] on li "Billing" at bounding box center [563, 31] width 37 height 14
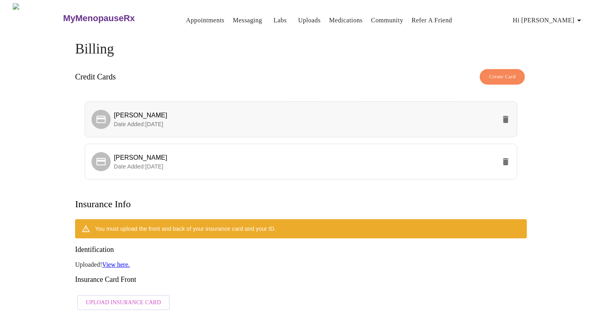
click at [503, 121] on icon "delete" at bounding box center [506, 119] width 6 height 7
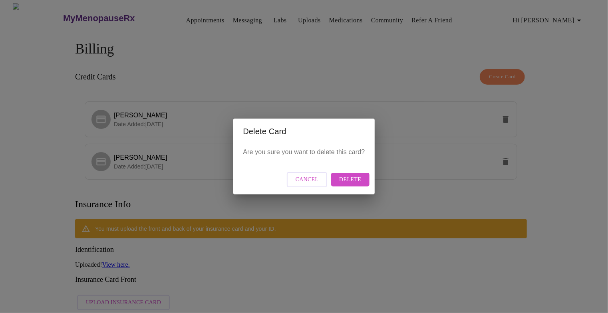
click at [361, 184] on span "Delete" at bounding box center [350, 180] width 22 height 10
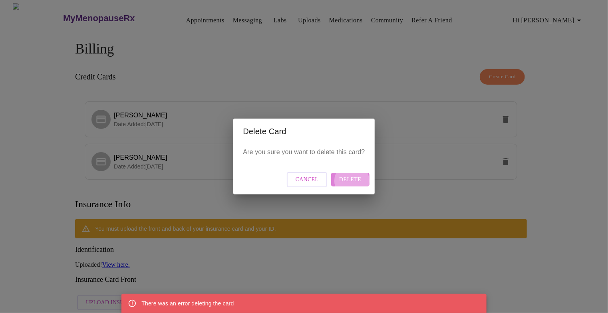
click at [357, 184] on span "Delete" at bounding box center [350, 180] width 22 height 10
click at [361, 184] on span "Delete" at bounding box center [350, 180] width 22 height 10
click at [361, 185] on span "Delete" at bounding box center [350, 180] width 22 height 10
click at [315, 183] on span "Cancel" at bounding box center [306, 180] width 23 height 10
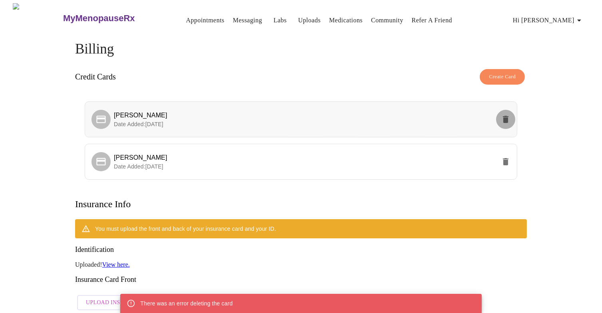
click at [505, 121] on icon "delete" at bounding box center [506, 119] width 6 height 7
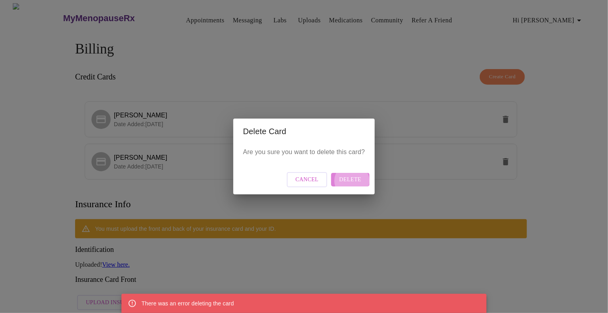
click at [361, 178] on span "Delete" at bounding box center [350, 180] width 22 height 10
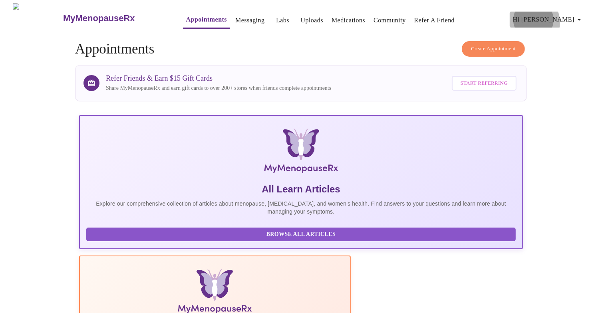
click at [562, 19] on span "Hi [PERSON_NAME]" at bounding box center [548, 19] width 71 height 11
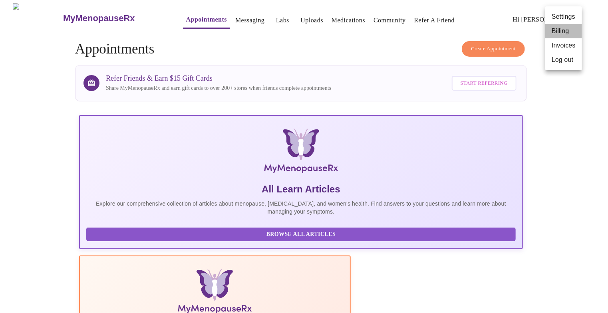
click at [560, 35] on li "Billing" at bounding box center [563, 31] width 37 height 14
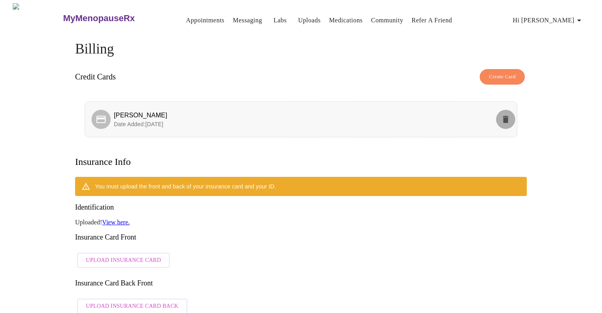
click at [510, 125] on button "delete" at bounding box center [505, 119] width 19 height 19
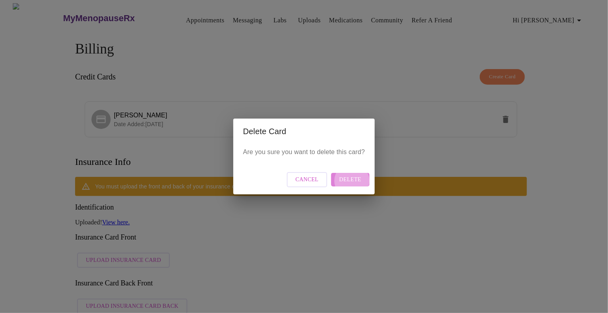
click at [361, 185] on span "Delete" at bounding box center [350, 180] width 22 height 10
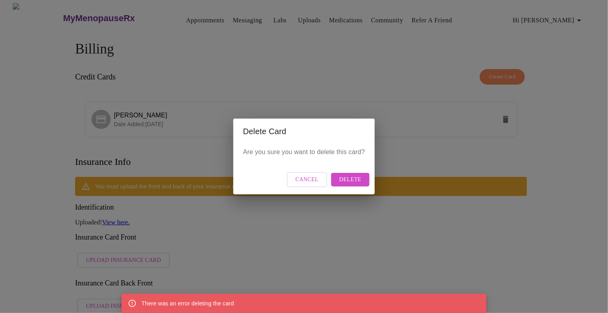
click at [361, 185] on span "Delete" at bounding box center [350, 180] width 22 height 10
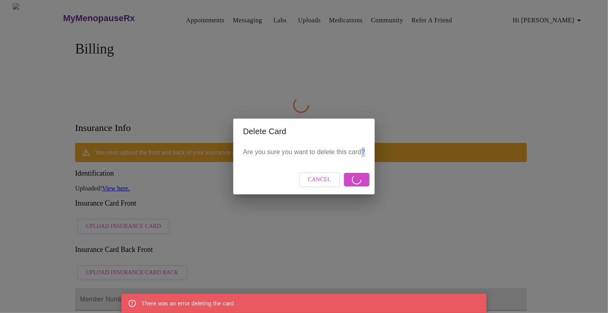
click at [366, 185] on div "Cancel" at bounding box center [303, 180] width 141 height 30
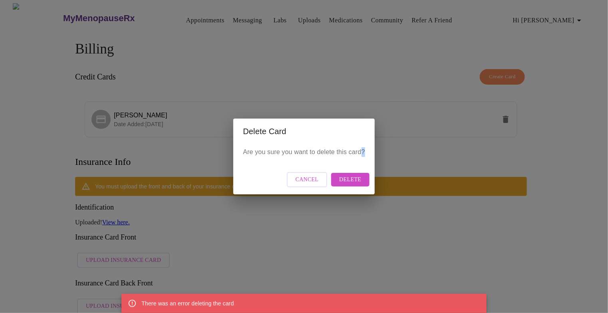
click at [361, 185] on span "Delete" at bounding box center [350, 180] width 22 height 10
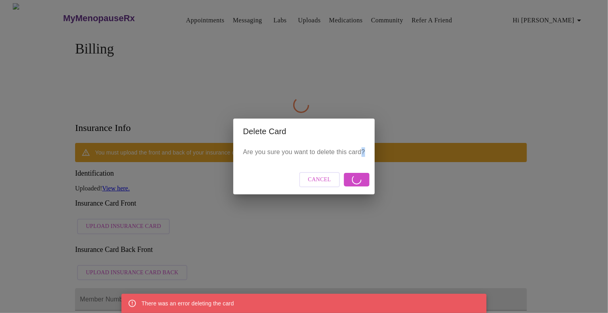
click at [366, 185] on div "Cancel" at bounding box center [303, 180] width 141 height 30
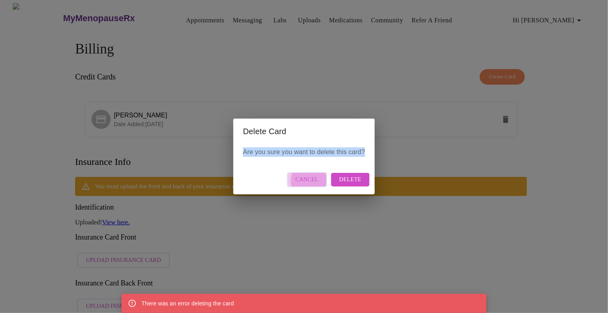
click at [317, 182] on span "Cancel" at bounding box center [306, 180] width 23 height 10
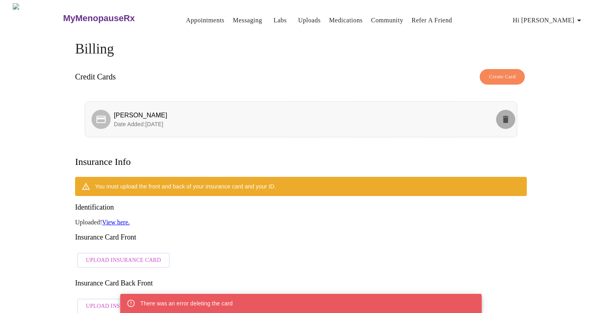
click at [505, 123] on icon "delete" at bounding box center [506, 119] width 6 height 7
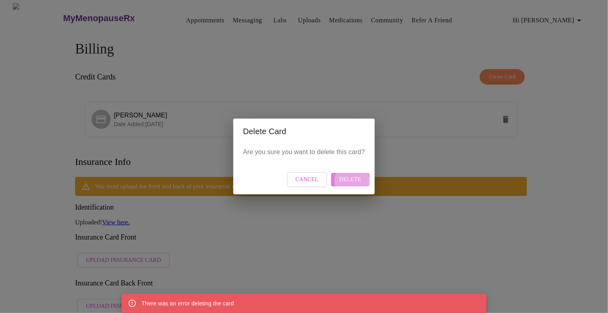
click at [361, 177] on span "Delete" at bounding box center [350, 180] width 22 height 10
click at [316, 184] on span "Cancel" at bounding box center [306, 180] width 23 height 10
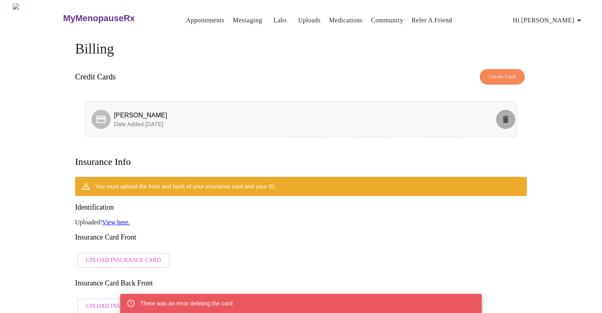
click at [501, 119] on icon "delete" at bounding box center [506, 120] width 10 height 10
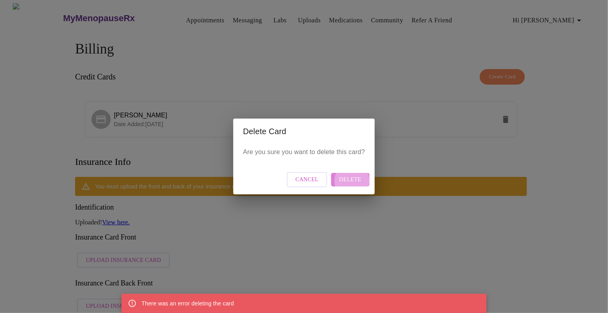
click at [361, 182] on span "Delete" at bounding box center [350, 180] width 22 height 10
click at [220, 90] on div "Delete Card Are you sure you want to delete this card? Cancel Delete" at bounding box center [304, 156] width 608 height 313
click at [319, 184] on span "Cancel" at bounding box center [306, 180] width 23 height 10
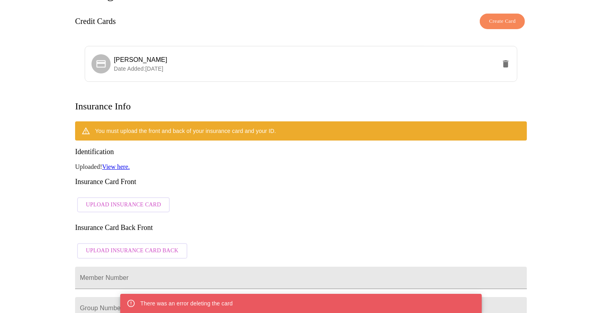
scroll to position [2, 0]
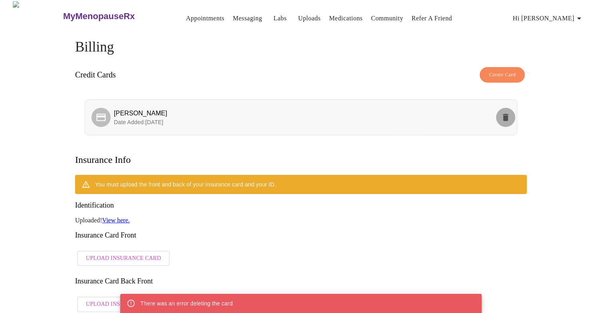
click at [507, 115] on icon "delete" at bounding box center [506, 117] width 6 height 7
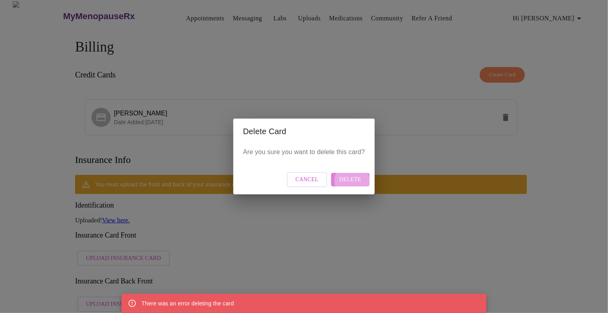
click at [361, 185] on span "Delete" at bounding box center [350, 180] width 22 height 10
click at [356, 185] on span "Delete" at bounding box center [350, 180] width 22 height 10
click at [361, 178] on span "Delete" at bounding box center [350, 180] width 22 height 10
click at [307, 185] on span "Cancel" at bounding box center [306, 180] width 23 height 10
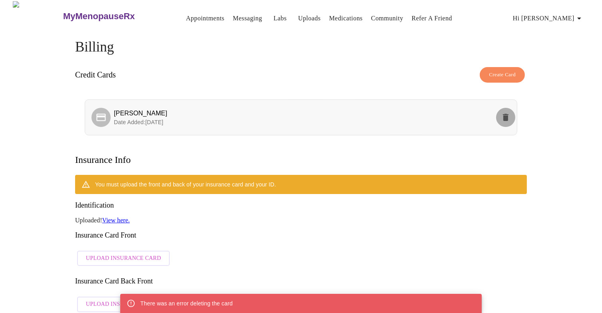
click at [505, 121] on icon "delete" at bounding box center [506, 117] width 6 height 7
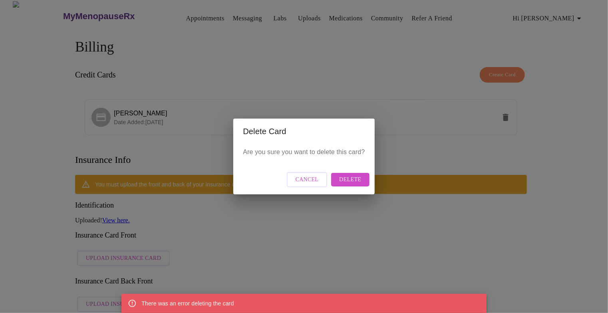
click at [368, 190] on div "Cancel Delete" at bounding box center [303, 180] width 141 height 30
click at [361, 185] on span "Delete" at bounding box center [350, 180] width 22 height 10
click at [307, 182] on span "Cancel" at bounding box center [306, 180] width 23 height 10
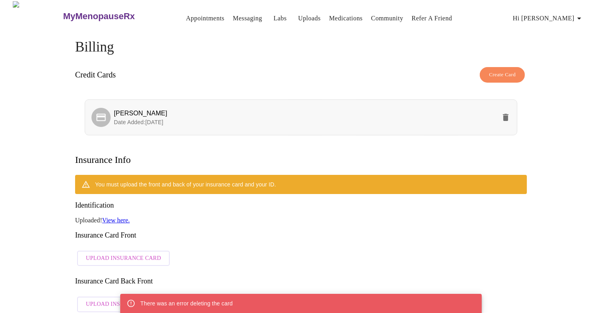
click at [497, 119] on button "delete" at bounding box center [505, 117] width 19 height 19
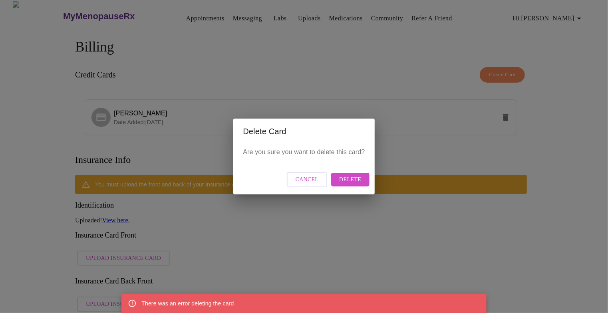
click at [361, 177] on span "Delete" at bounding box center [350, 180] width 22 height 10
click at [305, 180] on span "Cancel" at bounding box center [306, 180] width 23 height 10
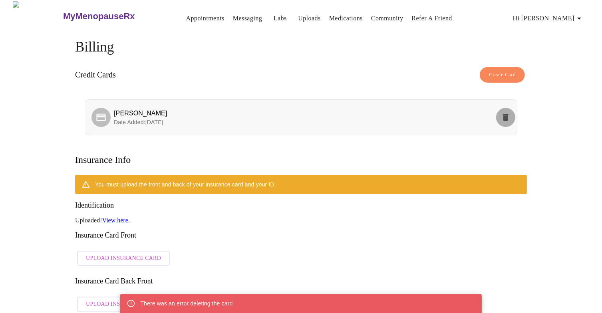
click at [498, 119] on button "delete" at bounding box center [505, 117] width 19 height 19
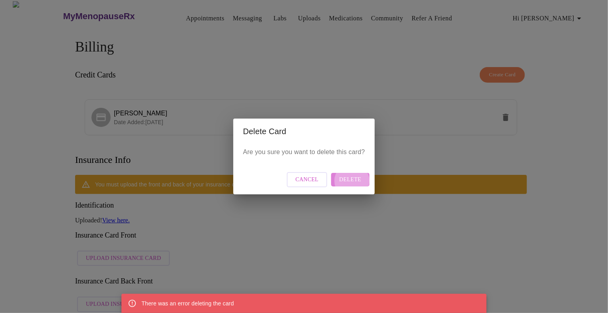
click at [361, 181] on span "Delete" at bounding box center [350, 180] width 22 height 10
click at [249, 79] on div "Delete Card Are you sure you want to delete this card? Cancel Delete" at bounding box center [304, 156] width 608 height 313
click at [100, 14] on div "Delete Card Are you sure you want to delete this card? Cancel Delete" at bounding box center [304, 156] width 608 height 313
click at [311, 175] on button "Cancel" at bounding box center [307, 180] width 41 height 16
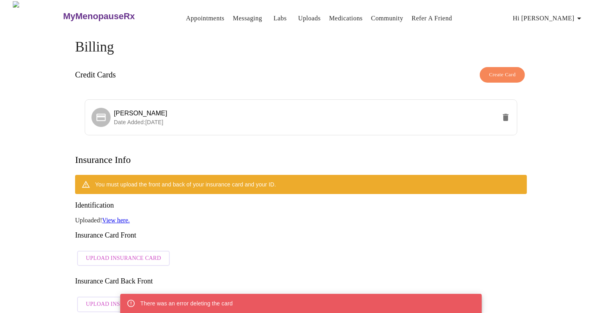
click at [63, 12] on h3 "MyMenopauseRx" at bounding box center [99, 16] width 72 height 10
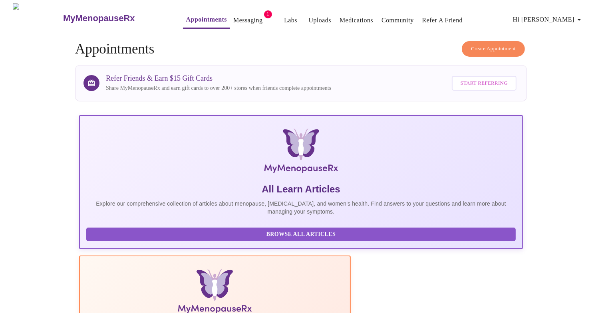
click at [563, 14] on span "Hi [PERSON_NAME]" at bounding box center [548, 19] width 71 height 11
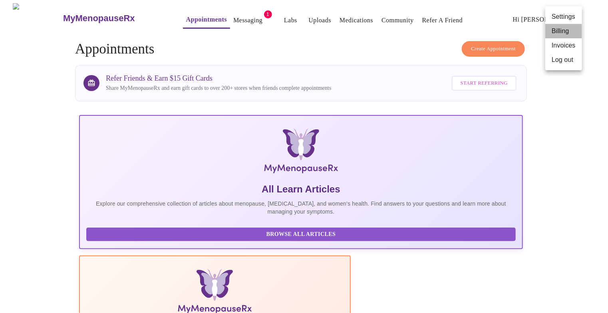
click at [558, 36] on li "Billing" at bounding box center [563, 31] width 37 height 14
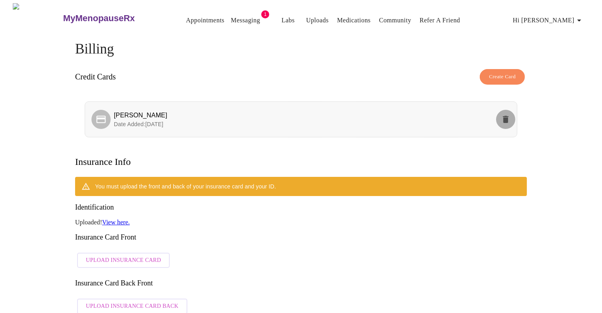
click at [505, 123] on icon "delete" at bounding box center [506, 119] width 6 height 7
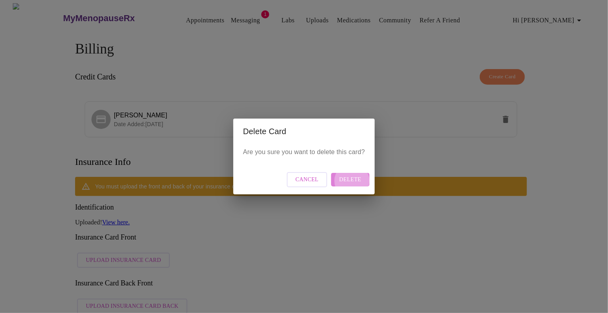
click at [361, 180] on span "Delete" at bounding box center [350, 180] width 22 height 10
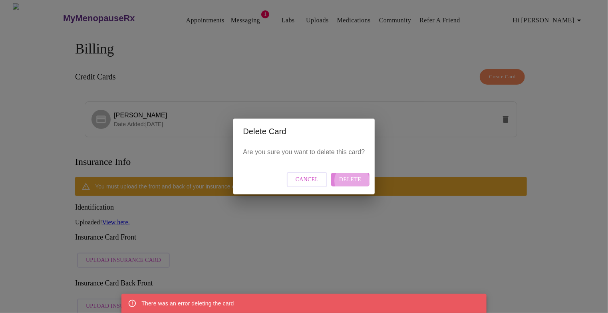
click at [361, 180] on span "Delete" at bounding box center [350, 180] width 22 height 10
click at [437, 96] on div "Delete Card Are you sure you want to delete this card? Cancel Delete" at bounding box center [304, 156] width 608 height 313
click at [432, 117] on div "Delete Card Are you sure you want to delete this card? Cancel Delete" at bounding box center [304, 156] width 608 height 313
click at [319, 184] on span "Cancel" at bounding box center [306, 180] width 23 height 10
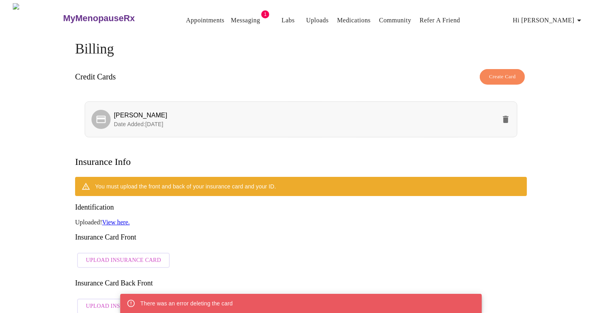
click at [280, 128] on p "Date Added: [DATE]" at bounding box center [305, 124] width 382 height 8
click at [231, 18] on link "Messaging" at bounding box center [245, 20] width 29 height 11
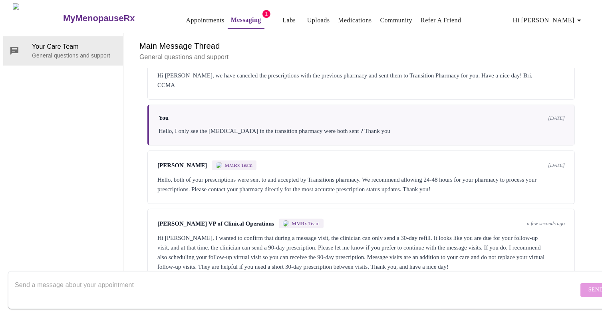
scroll to position [422, 0]
click at [568, 227] on div "[PERSON_NAME] VP of Clinical Operations MMRx Team a few seconds ago Hi [PERSON_…" at bounding box center [360, 245] width 427 height 73
click at [308, 280] on textarea "Send a message about your appointment" at bounding box center [296, 290] width 563 height 26
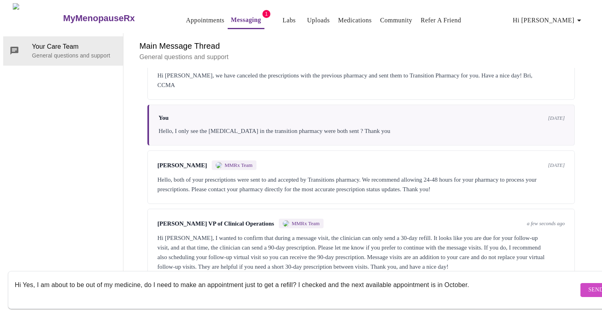
click at [295, 278] on textarea "Hi Yes, I am about to be out of my medicine, do I need to make an appointment j…" at bounding box center [296, 290] width 563 height 26
click at [462, 281] on textarea "Hi Yes, I am about to be out of my medicine, do I need to make an appointment j…" at bounding box center [296, 290] width 563 height 26
click at [550, 278] on textarea "Hi Yes, I am about to be out of my medicine, do I need to make an appointment j…" at bounding box center [296, 290] width 563 height 26
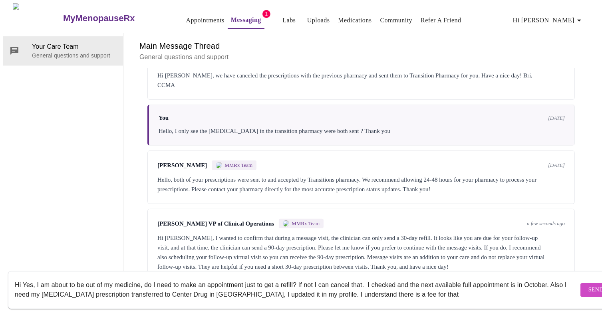
type textarea "Hi Yes, I am about to be out of my medicine, do I need to make an appointment j…"
click at [588, 285] on span "Send" at bounding box center [595, 290] width 15 height 10
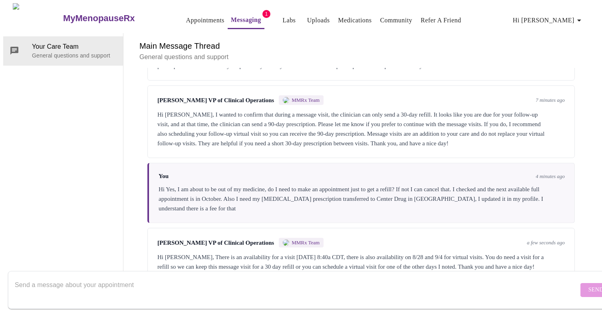
scroll to position [558, 0]
click at [336, 252] on div "Hi [PERSON_NAME], There is an availability for a visit [DATE] 8:40a CDT, there …" at bounding box center [360, 261] width 407 height 19
click at [282, 277] on textarea "Send a message about your appointment" at bounding box center [296, 290] width 563 height 26
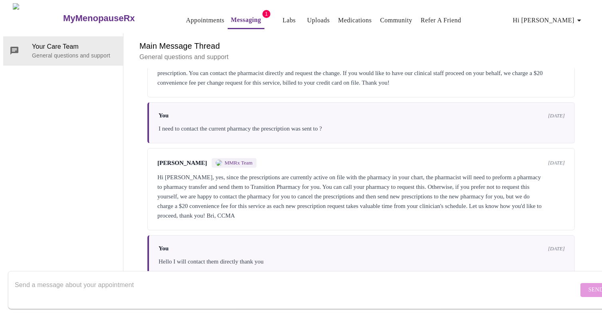
scroll to position [101, 0]
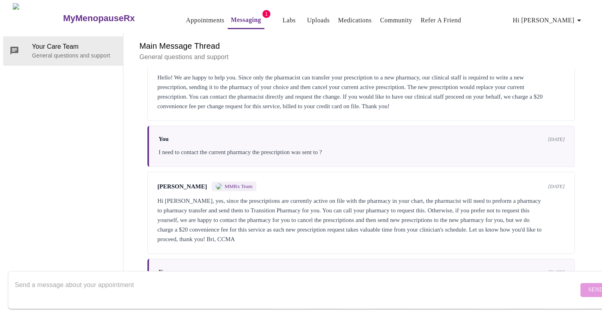
click at [186, 19] on link "Appointments" at bounding box center [205, 20] width 38 height 11
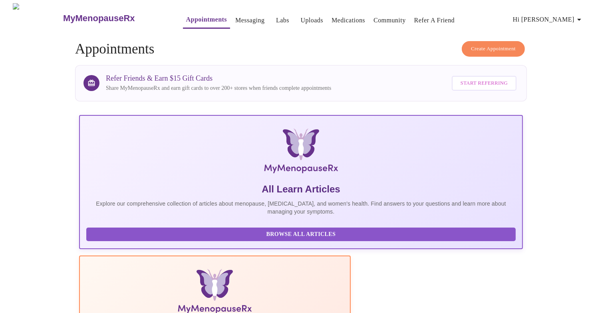
click at [486, 49] on span "Create Appointment" at bounding box center [493, 48] width 45 height 9
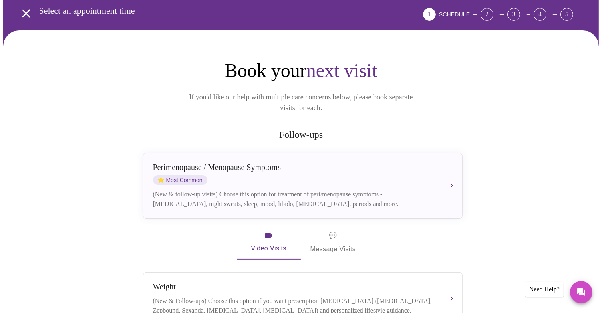
scroll to position [42, 0]
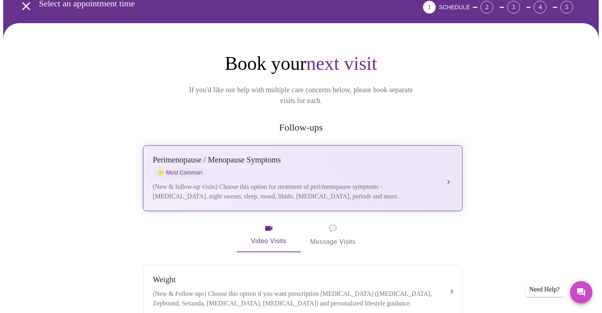
click at [450, 165] on button "[MEDICAL_DATA] / Menopause Symptoms ⭐ Most Common (New & follow-up visits) Choo…" at bounding box center [302, 178] width 319 height 66
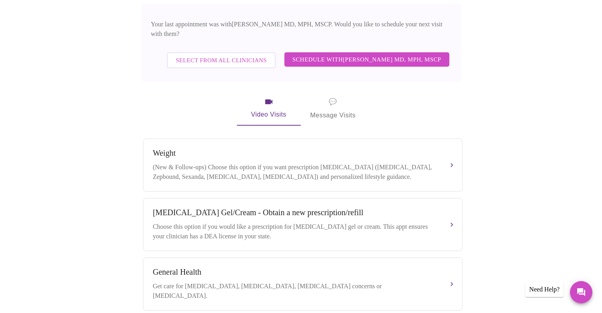
scroll to position [249, 0]
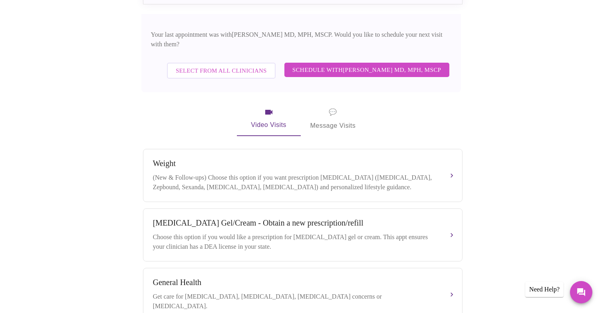
click at [224, 65] on span "Select from All Clinicians" at bounding box center [221, 70] width 91 height 10
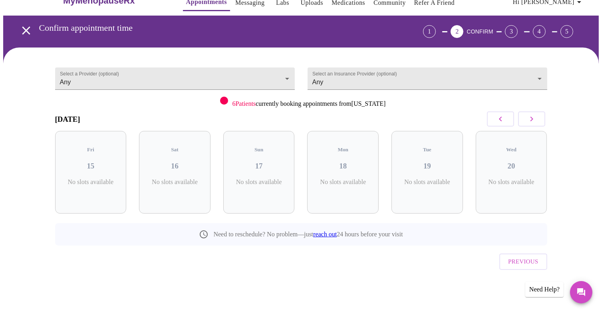
scroll to position [12, 0]
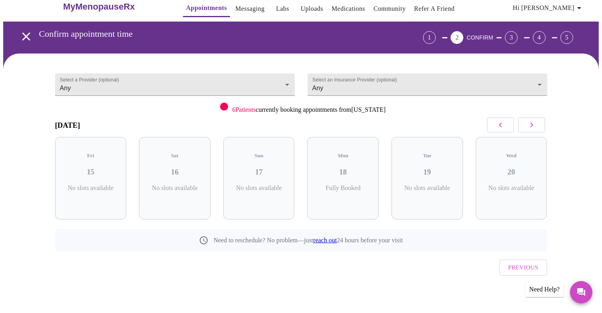
click at [530, 130] on icon "button" at bounding box center [532, 125] width 10 height 10
click at [235, 83] on body "MyMenopauseRx Appointments Messaging Labs Uploads Medications Community Refer a…" at bounding box center [300, 154] width 595 height 324
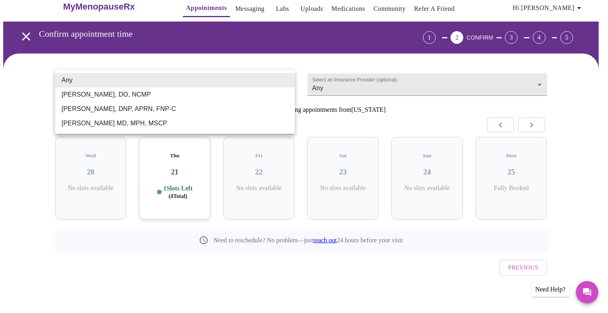
click at [210, 101] on li "[PERSON_NAME], DO, NCMP" at bounding box center [175, 94] width 240 height 14
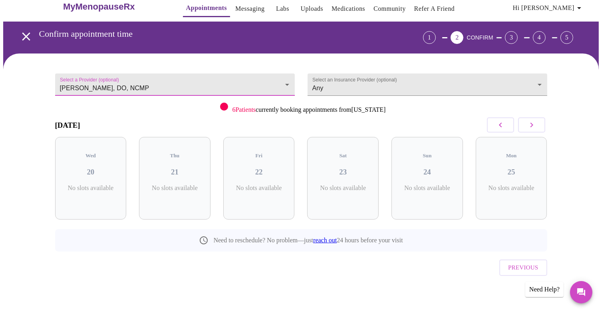
click at [282, 85] on body "MyMenopauseRx Appointments Messaging Labs Uploads Medications Community Refer a…" at bounding box center [300, 154] width 595 height 324
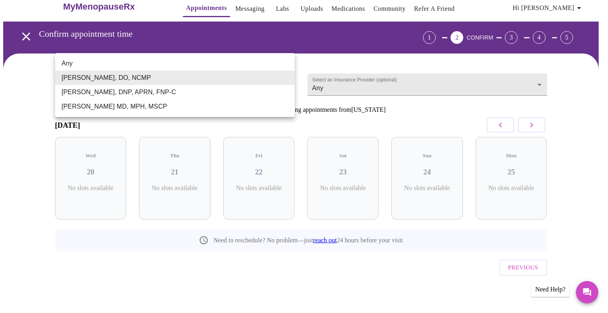
click at [237, 99] on li "[PERSON_NAME], DNP, APRN, FNP-C" at bounding box center [175, 92] width 240 height 14
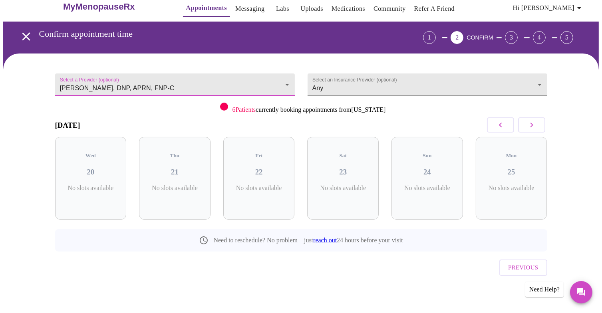
click at [527, 129] on icon "button" at bounding box center [532, 125] width 10 height 10
click at [529, 133] on button "button" at bounding box center [531, 124] width 27 height 15
click at [527, 145] on div "Sat 06 No slots available" at bounding box center [511, 178] width 71 height 83
click at [532, 130] on icon "button" at bounding box center [532, 125] width 10 height 10
click at [490, 131] on button "button" at bounding box center [500, 124] width 27 height 15
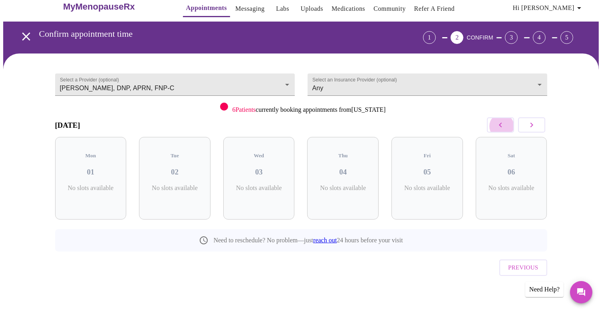
click at [496, 130] on icon "button" at bounding box center [501, 125] width 10 height 10
click at [497, 130] on icon "button" at bounding box center [501, 125] width 10 height 10
click at [496, 130] on icon "button" at bounding box center [501, 125] width 10 height 10
click at [254, 83] on body "MyMenopauseRx Appointments Messaging Labs Uploads Medications Community Refer a…" at bounding box center [300, 154] width 595 height 324
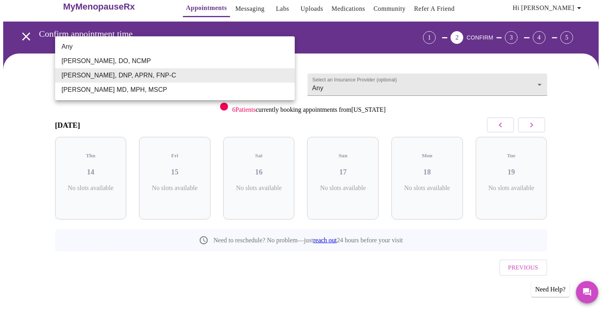
click at [214, 97] on li "[PERSON_NAME] MD, MPH, MSCP" at bounding box center [175, 90] width 240 height 14
type input "[PERSON_NAME] MD, MPH, MSCP"
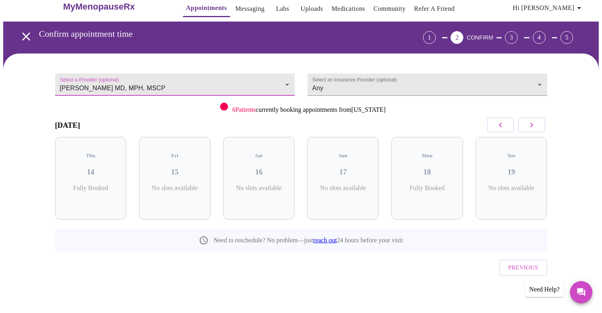
click at [499, 130] on icon "button" at bounding box center [501, 125] width 10 height 10
click at [496, 130] on icon "button" at bounding box center [501, 125] width 10 height 10
click at [535, 130] on icon "button" at bounding box center [532, 125] width 10 height 10
click at [530, 130] on icon "button" at bounding box center [532, 125] width 10 height 10
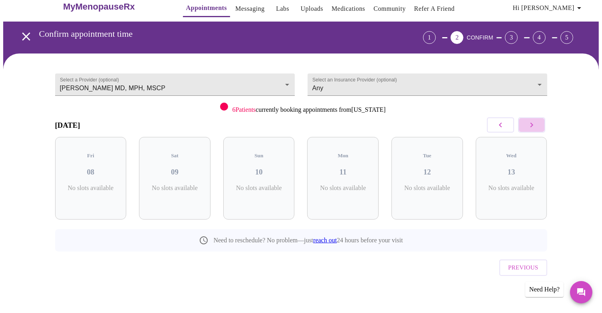
click at [534, 130] on icon "button" at bounding box center [532, 125] width 10 height 10
click at [535, 130] on icon "button" at bounding box center [532, 125] width 10 height 10
click at [533, 130] on icon "button" at bounding box center [532, 125] width 10 height 10
click at [497, 130] on icon "button" at bounding box center [501, 125] width 10 height 10
click at [184, 176] on h3 "21" at bounding box center [174, 172] width 59 height 9
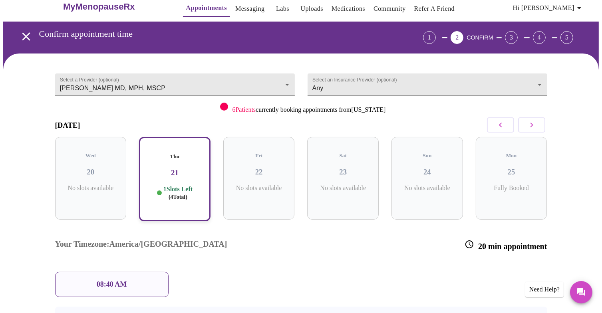
click at [141, 272] on div "08:40 AM" at bounding box center [111, 284] width 113 height 25
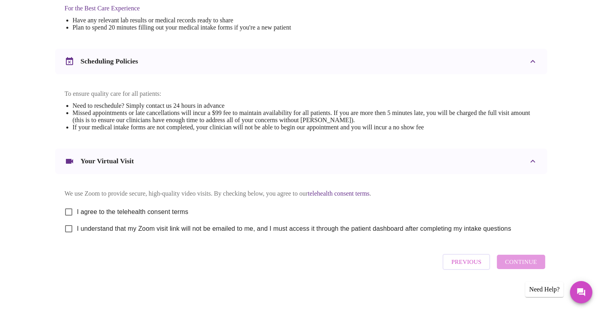
scroll to position [353, 0]
click at [71, 204] on input "I agree to the telehealth consent terms" at bounding box center [68, 212] width 17 height 17
checkbox input "true"
click at [70, 224] on input "I understand that my Zoom visit link will not be emailed to me, and I must acce…" at bounding box center [68, 228] width 17 height 17
checkbox input "true"
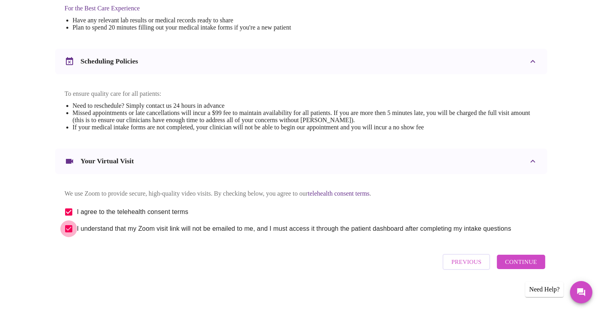
click at [518, 260] on span "Continue" at bounding box center [521, 262] width 32 height 10
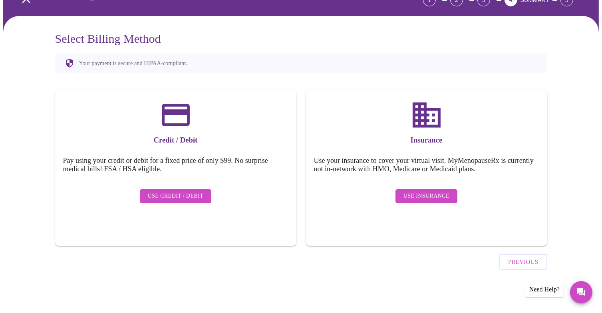
scroll to position [32, 0]
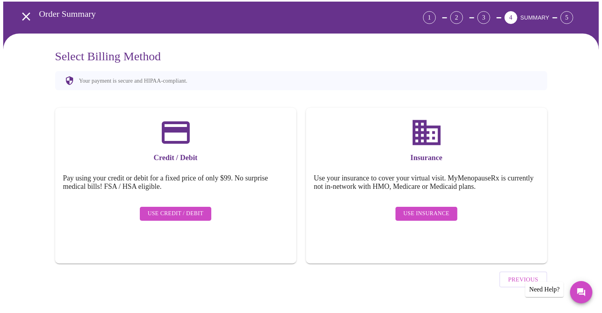
click at [184, 213] on span "Use Credit / Debit" at bounding box center [176, 214] width 56 height 10
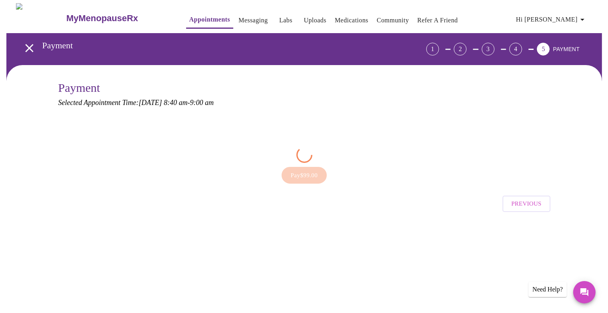
scroll to position [0, 0]
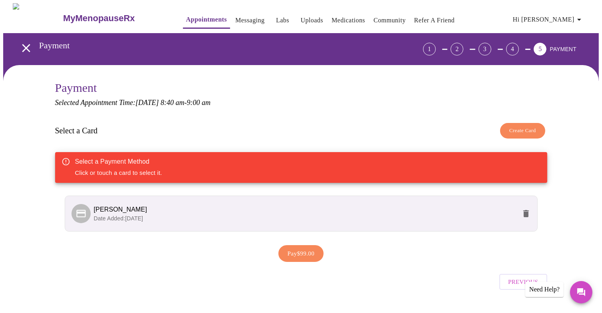
click at [317, 214] on span "[PERSON_NAME]" at bounding box center [305, 210] width 422 height 10
click at [343, 222] on p "Date Added: [DATE]" at bounding box center [305, 218] width 422 height 8
click at [303, 259] on span "Pay $99.00" at bounding box center [301, 253] width 27 height 10
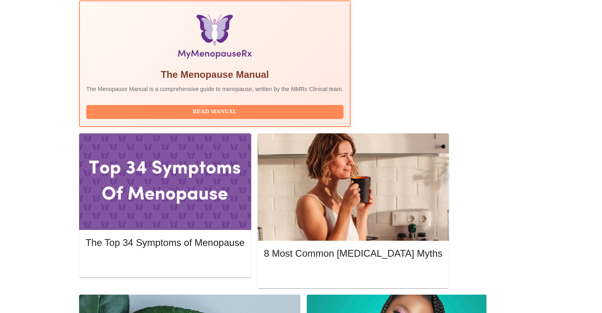
scroll to position [261, 0]
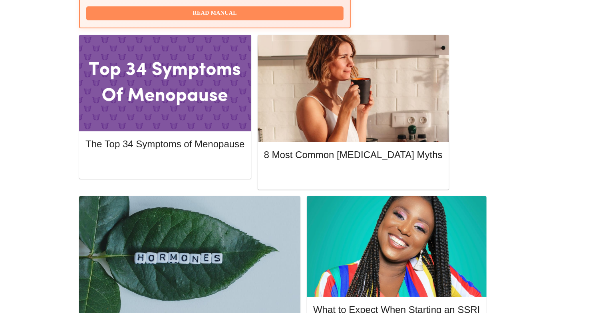
scroll to position [359, 0]
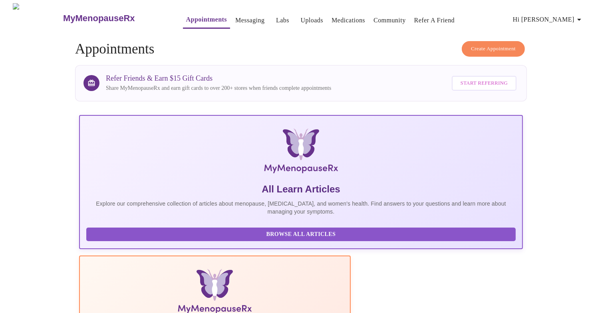
click at [235, 20] on link "Messaging" at bounding box center [249, 20] width 29 height 11
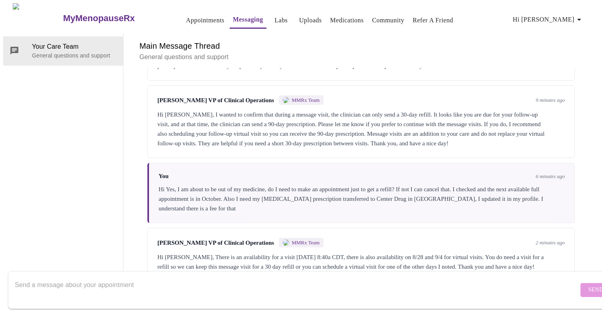
scroll to position [558, 0]
click at [290, 277] on textarea "Send a message about your appointment" at bounding box center [296, 290] width 563 height 26
type textarea "I booked the virtual visit for [DATE] can you cancel the message visit?"
click at [588, 285] on span "Send" at bounding box center [595, 290] width 15 height 10
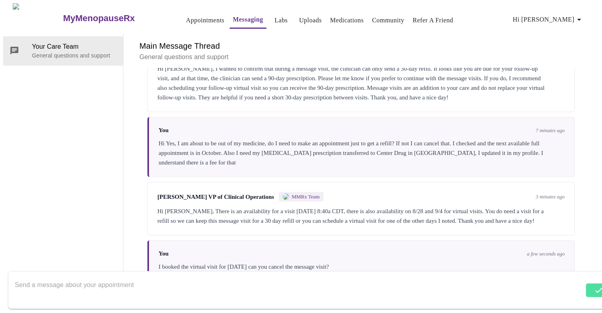
scroll to position [606, 0]
click at [212, 277] on textarea "Send a message about your appointment" at bounding box center [299, 290] width 569 height 26
type textarea "I want to make sure I don't get charged for that as well."
click at [588, 285] on span "Send" at bounding box center [595, 290] width 15 height 10
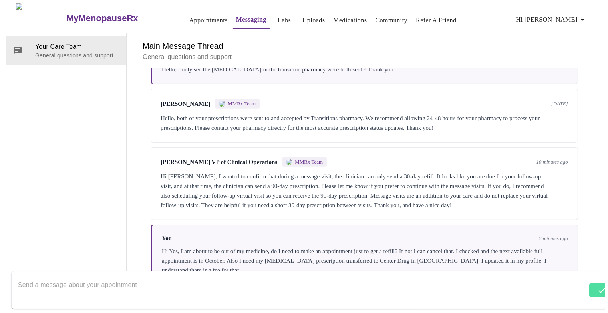
scroll to position [0, 0]
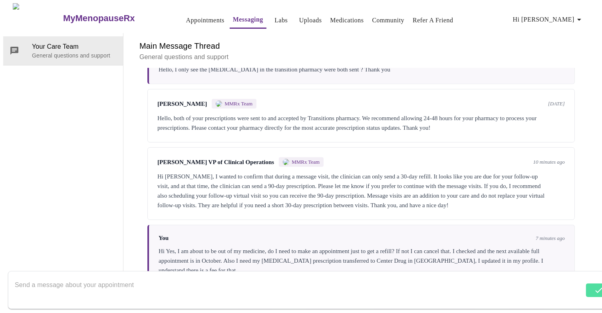
click at [274, 16] on link "Labs" at bounding box center [280, 20] width 13 height 11
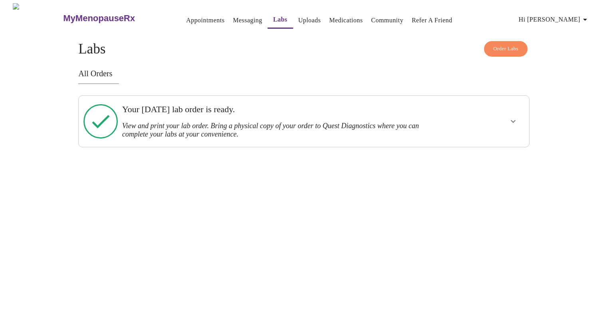
click at [458, 127] on div at bounding box center [489, 121] width 74 height 45
click at [510, 120] on icon "show more" at bounding box center [513, 122] width 10 height 10
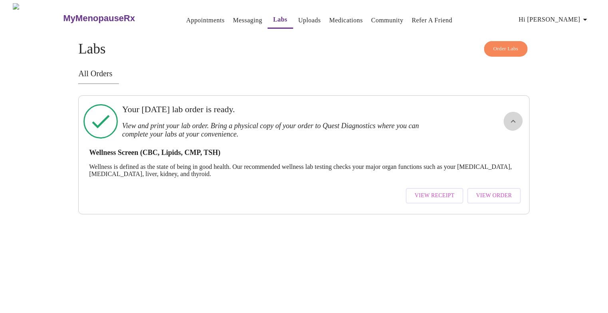
click at [431, 198] on span "View Receipt" at bounding box center [434, 196] width 40 height 10
